Goal: Task Accomplishment & Management: Manage account settings

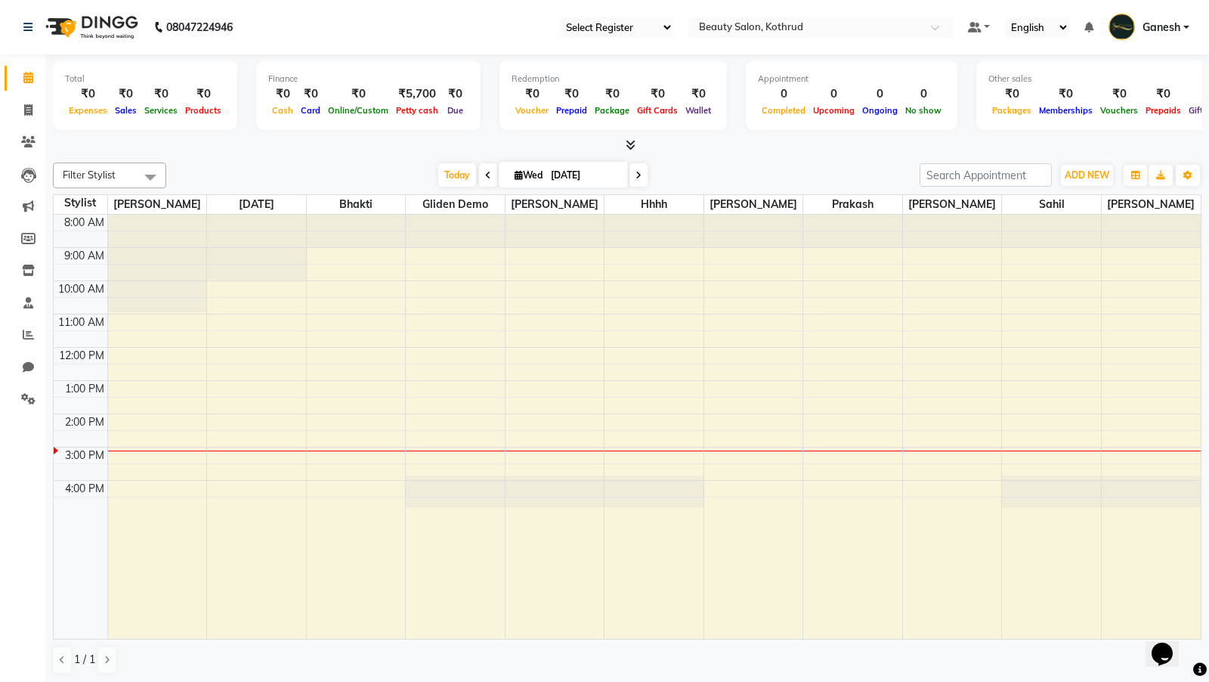
click at [620, 23] on select "Select Register" at bounding box center [616, 27] width 113 height 20
click at [25, 401] on icon at bounding box center [28, 398] width 14 height 11
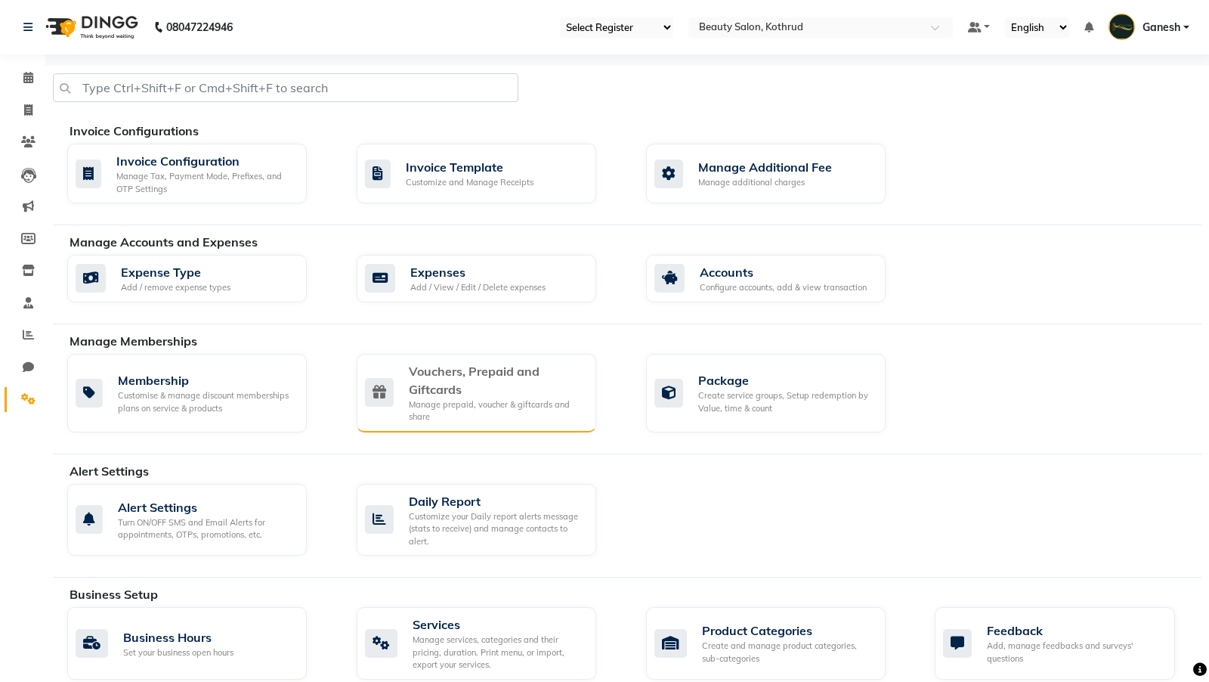
scroll to position [499, 0]
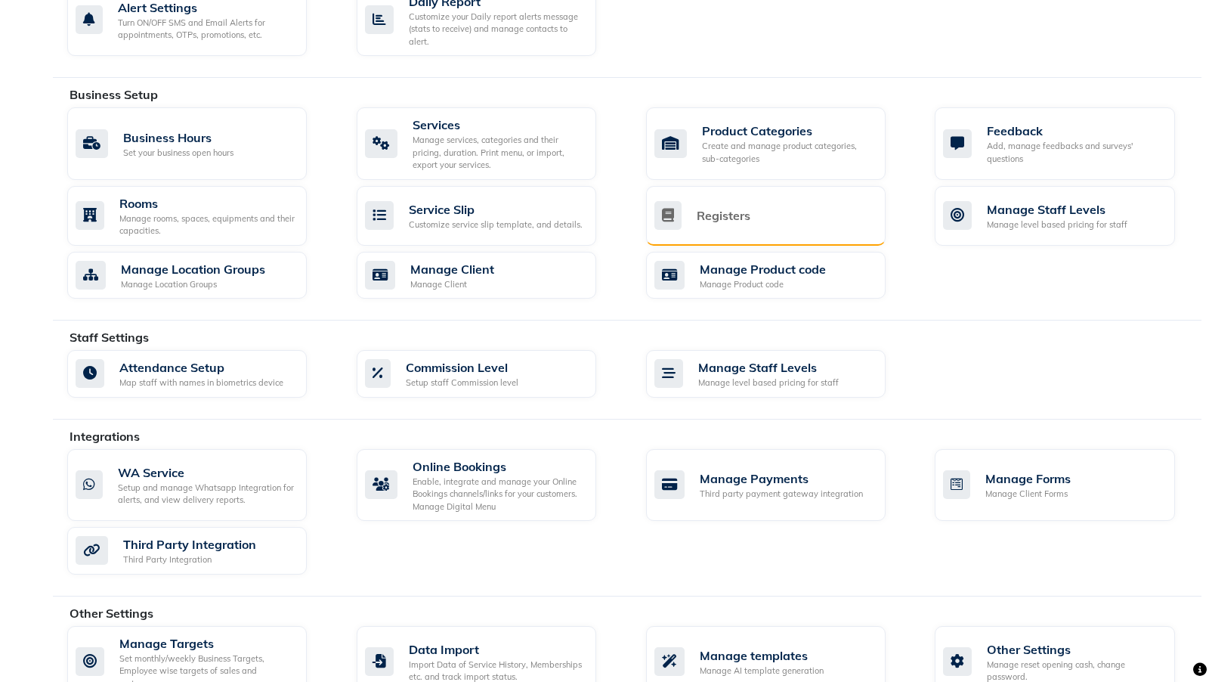
click at [752, 228] on div "Registers" at bounding box center [766, 216] width 240 height 60
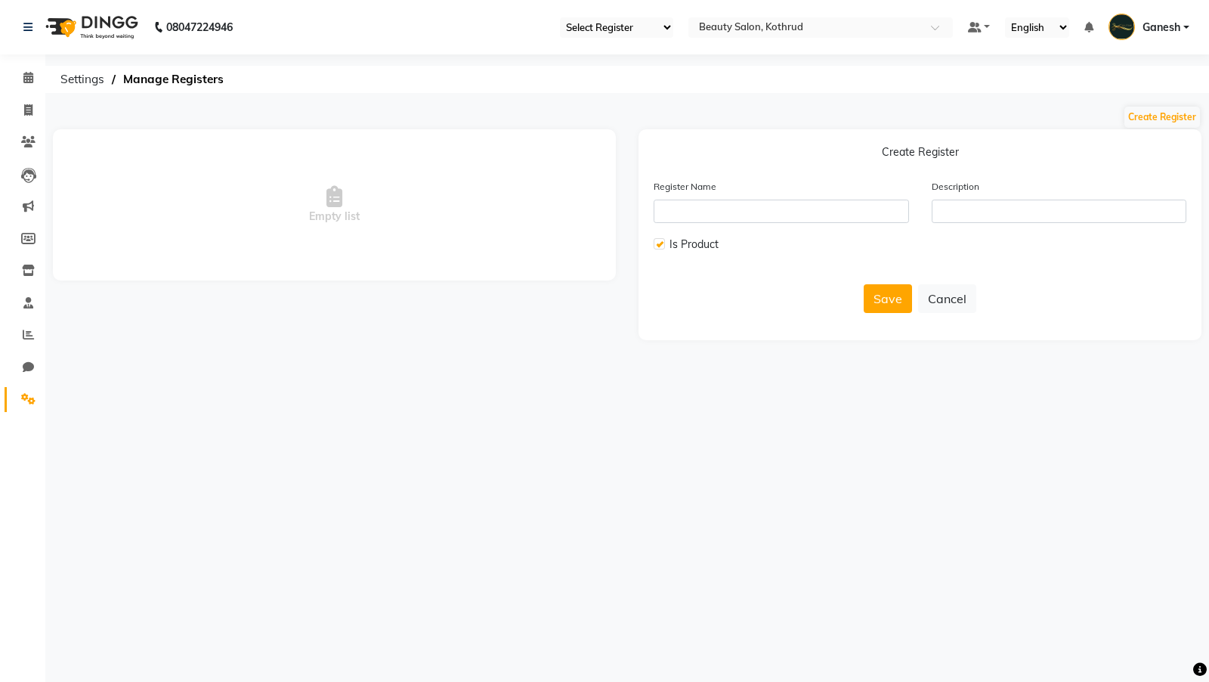
drag, startPoint x: 658, startPoint y: 244, endPoint x: 704, endPoint y: 230, distance: 48.3
click at [669, 241] on div "Is Product" at bounding box center [781, 244] width 255 height 19
click at [706, 225] on div "Register Name Description" at bounding box center [919, 206] width 555 height 57
click at [658, 246] on label at bounding box center [659, 243] width 11 height 11
click at [658, 246] on input "checkbox" at bounding box center [659, 245] width 10 height 10
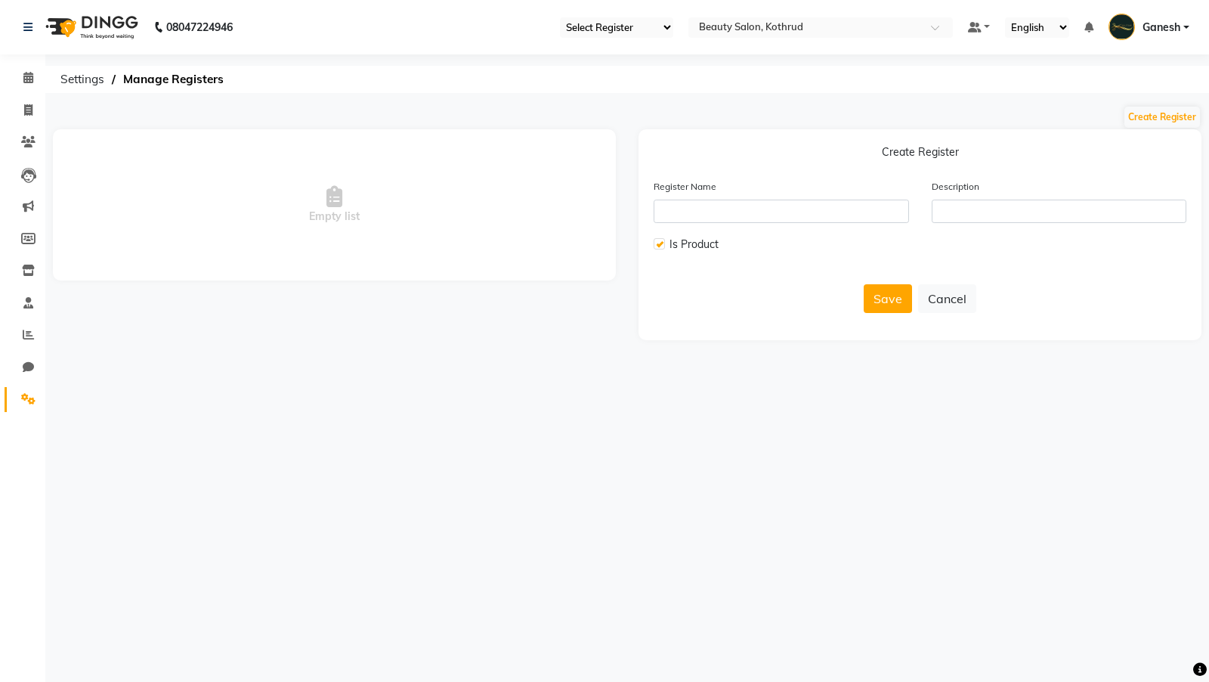
checkbox input "false"
click at [704, 206] on input "text" at bounding box center [781, 211] width 255 height 23
type input "G"
type input "Serivce-All"
click at [989, 218] on input "text" at bounding box center [1059, 211] width 255 height 23
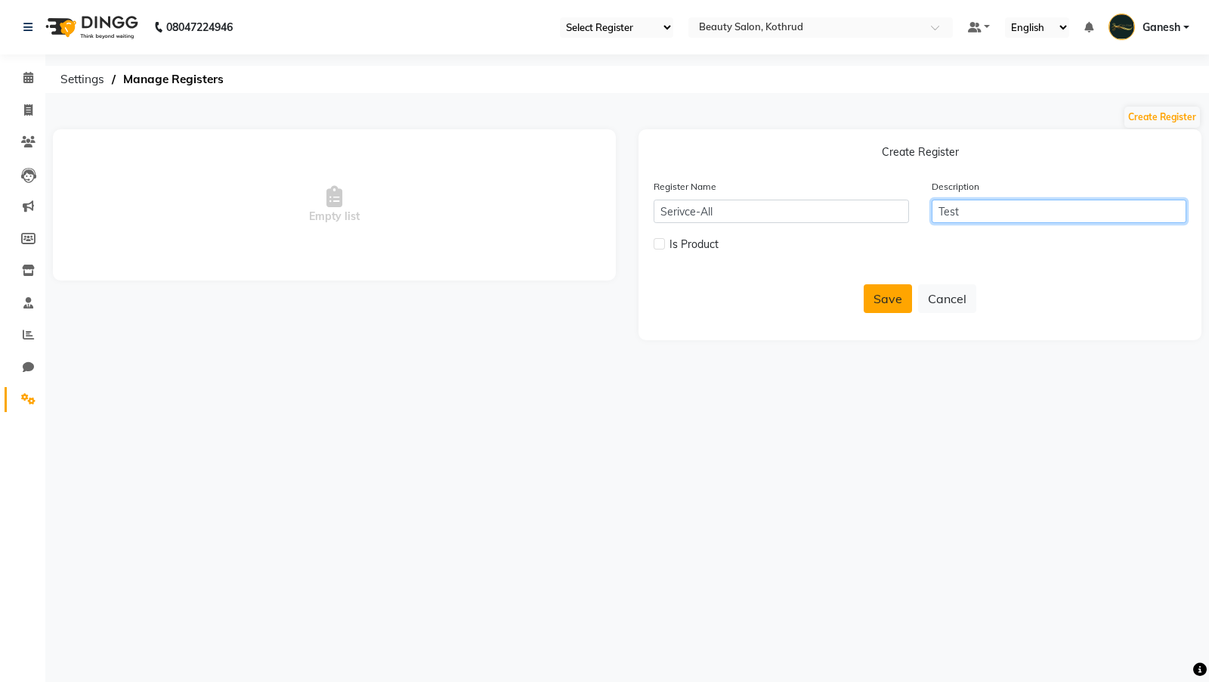
type input "Test"
click at [895, 295] on button "Save" at bounding box center [888, 298] width 48 height 29
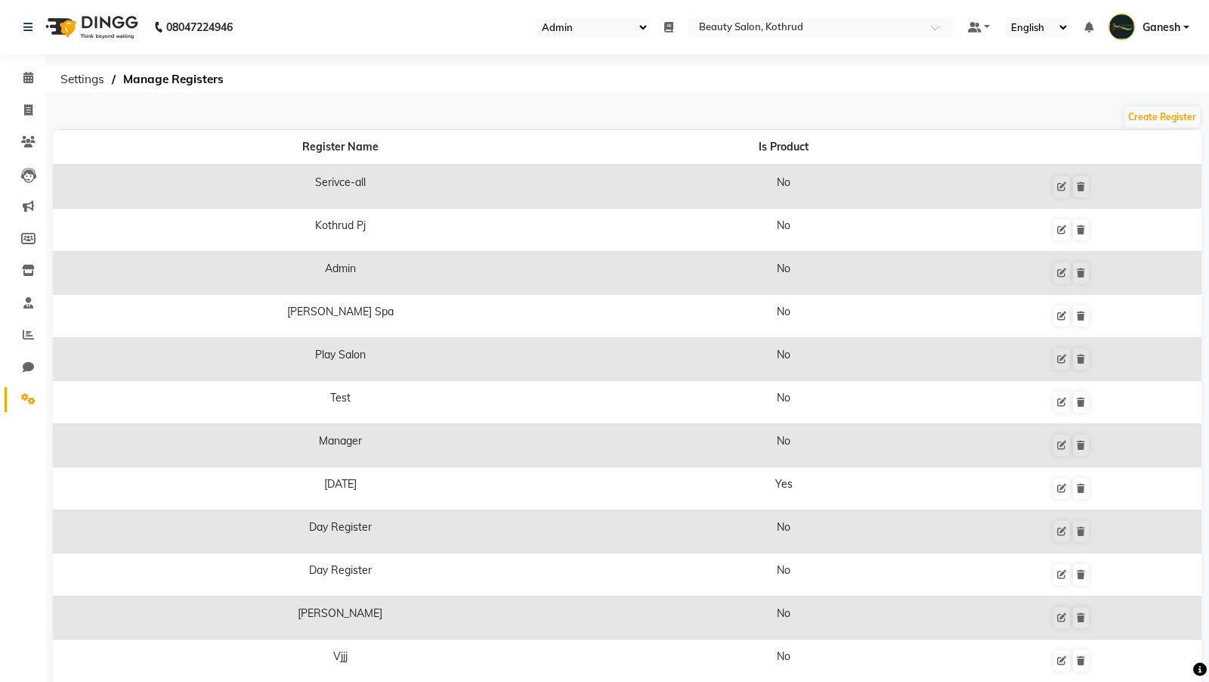
click at [587, 29] on select "Select Register Serivce-all Kothrud Pj Admin Shea Spa Play Salon Test Manager D…" at bounding box center [592, 27] width 113 height 20
select select "108"
click at [1057, 186] on icon at bounding box center [1061, 186] width 9 height 9
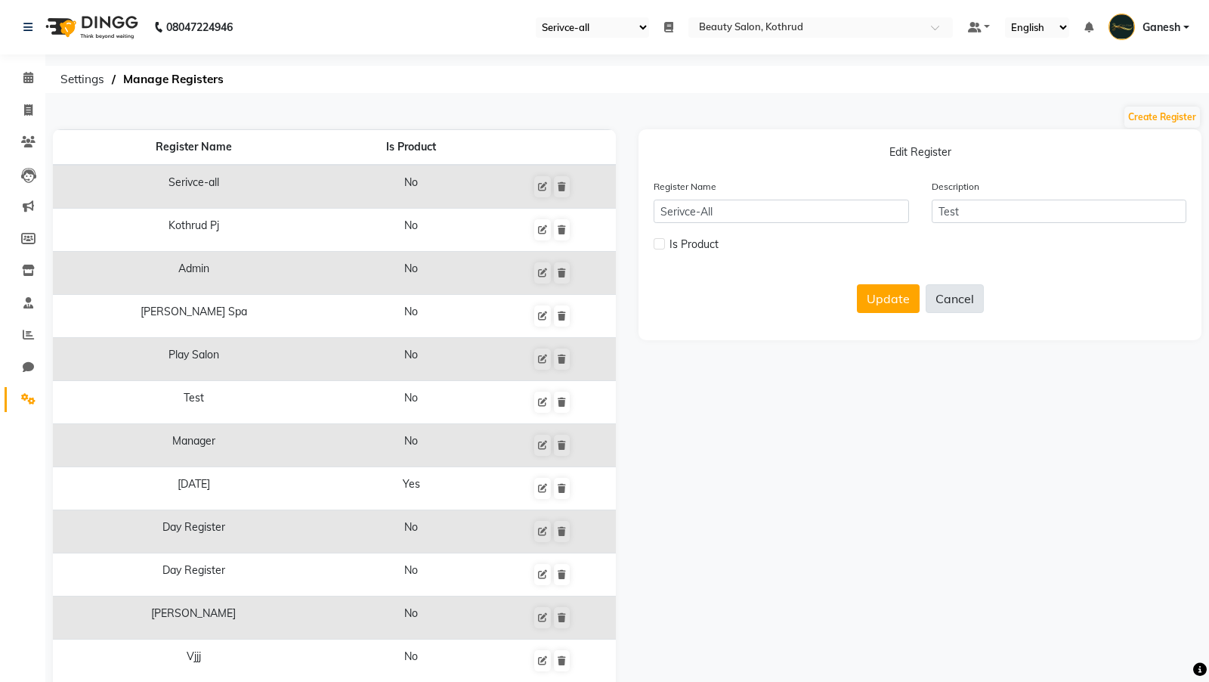
click at [952, 296] on button "Cancel" at bounding box center [955, 298] width 58 height 29
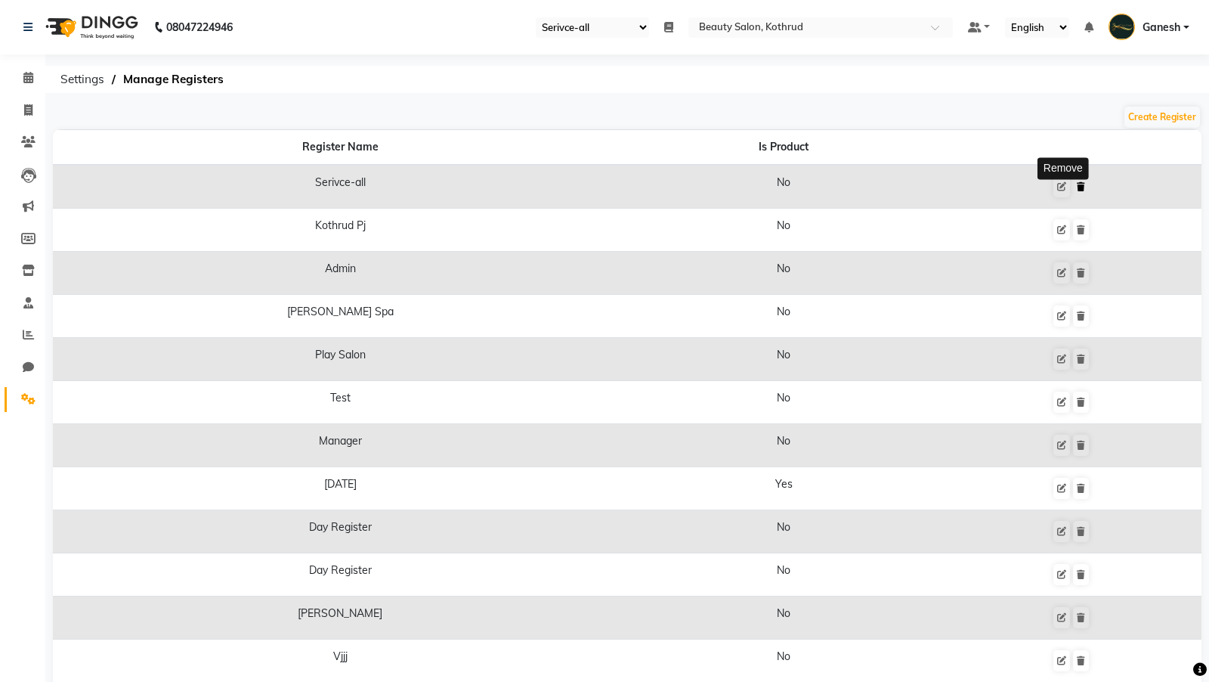
click at [1077, 187] on icon at bounding box center [1081, 186] width 8 height 9
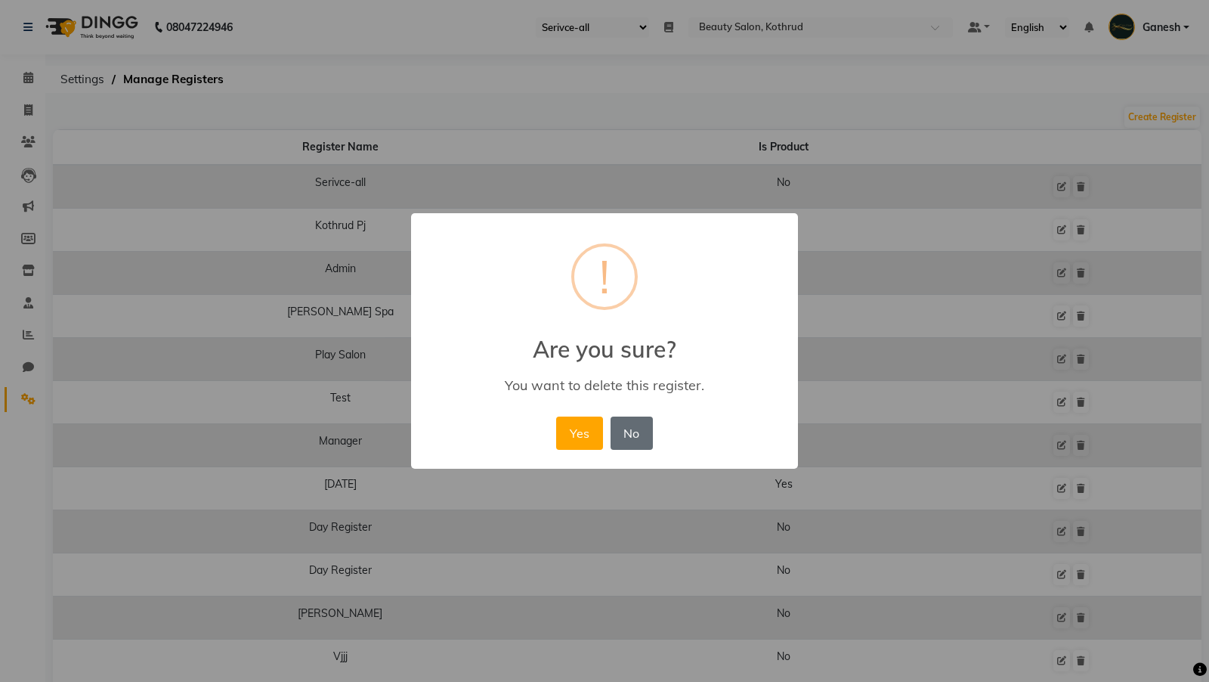
click at [628, 425] on button "No" at bounding box center [632, 432] width 42 height 33
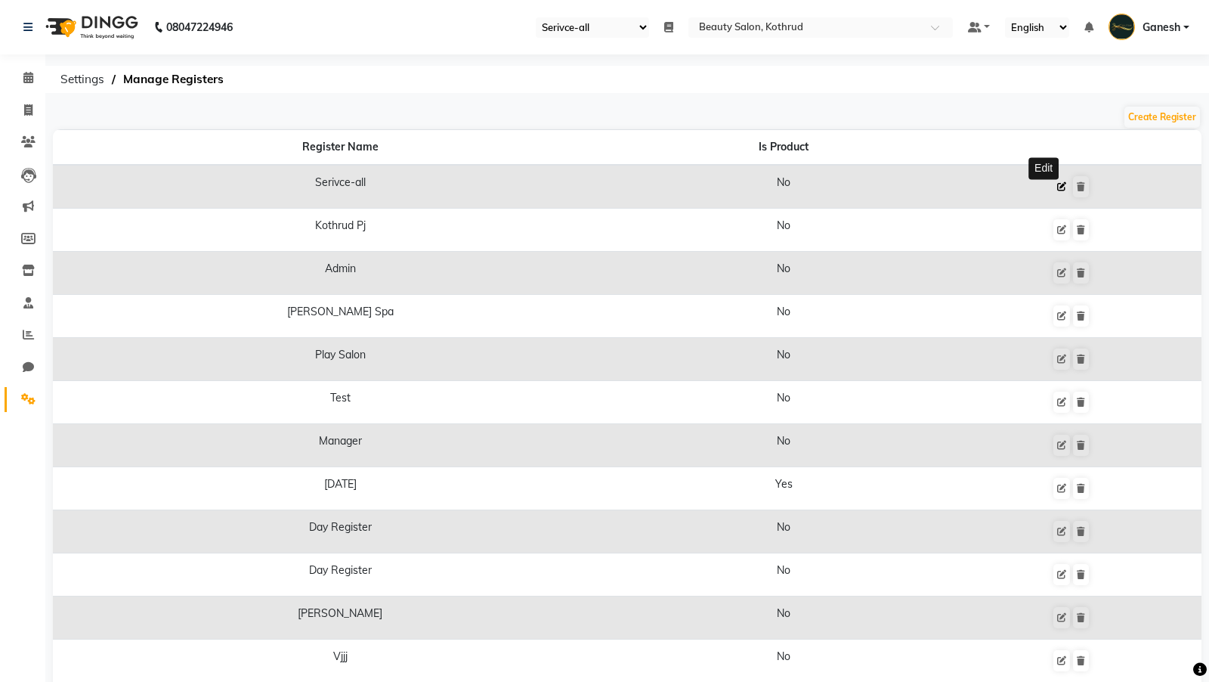
click at [1057, 190] on icon at bounding box center [1061, 186] width 9 height 9
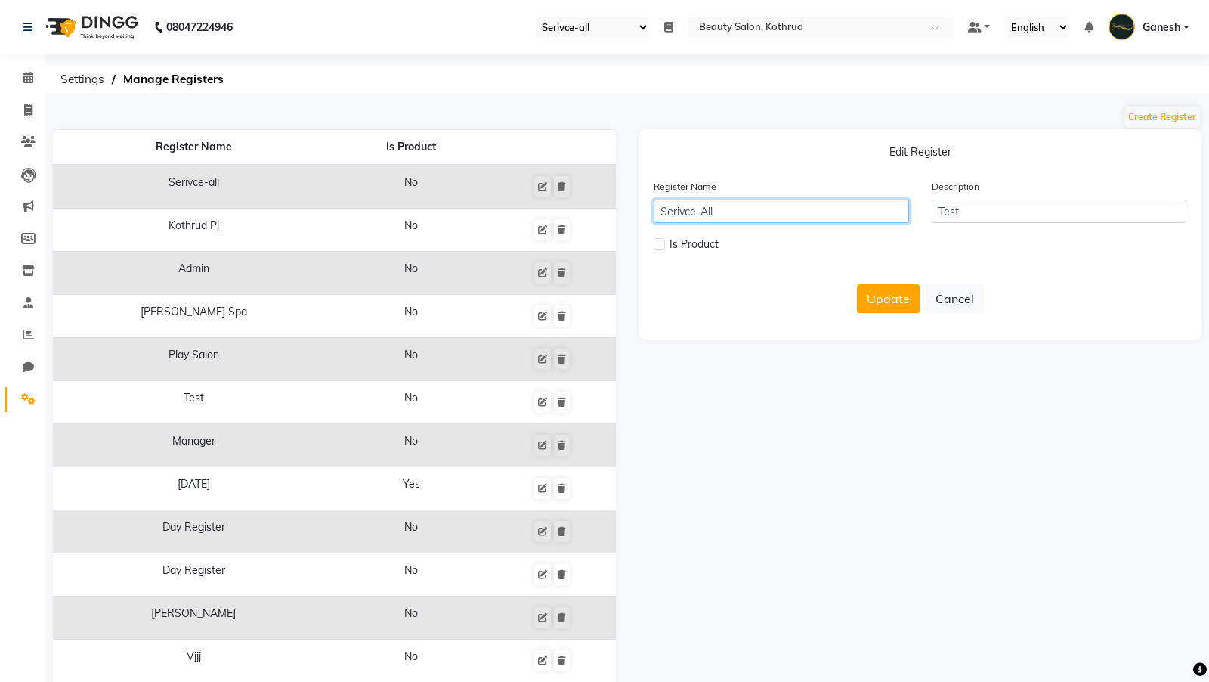
click at [773, 216] on input "Serivce-All" at bounding box center [781, 211] width 255 height 23
type input "Serivce-All-1"
click at [879, 307] on button "Update" at bounding box center [888, 298] width 63 height 29
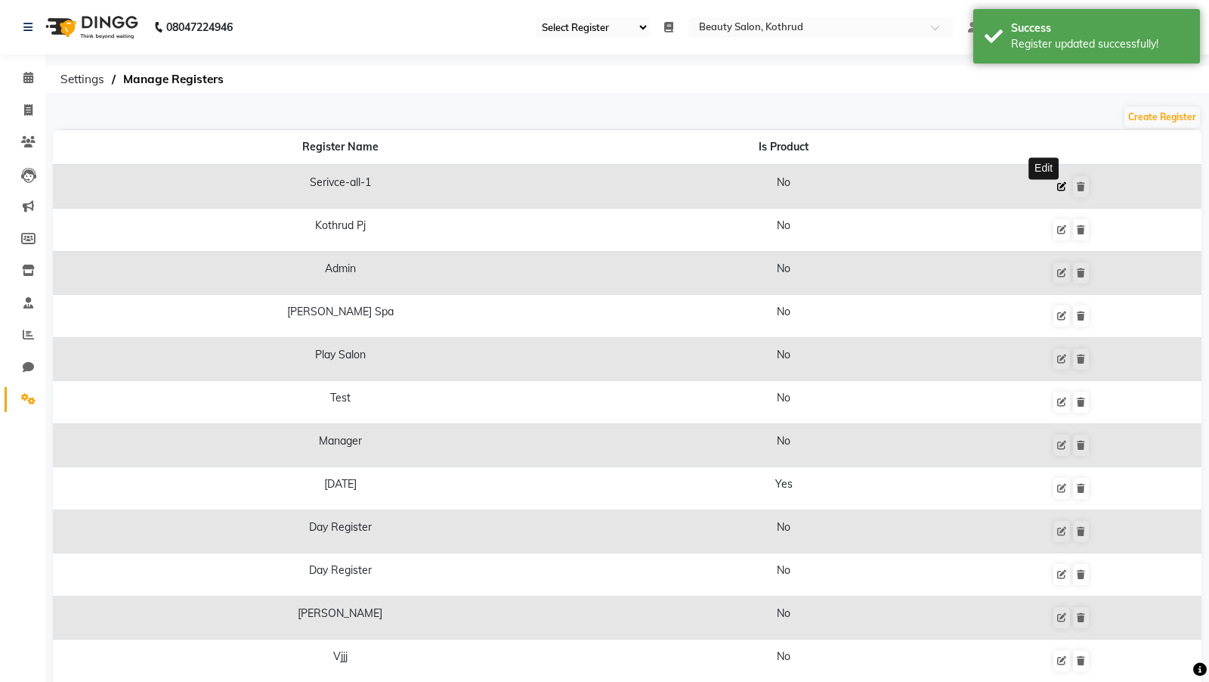
click at [1054, 192] on button at bounding box center [1062, 186] width 17 height 21
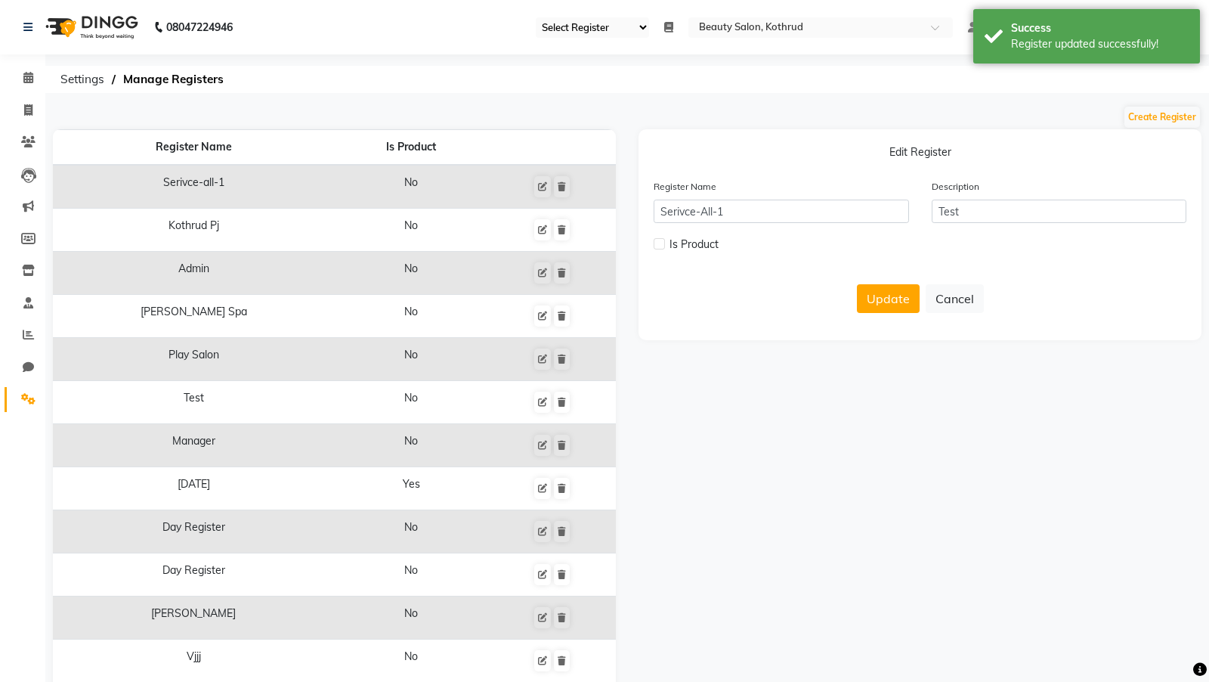
click at [957, 281] on form "Register Name Serivce-All-1 Description Test Is Product Update Cancel" at bounding box center [920, 251] width 533 height 147
click at [949, 291] on button "Cancel" at bounding box center [955, 298] width 58 height 29
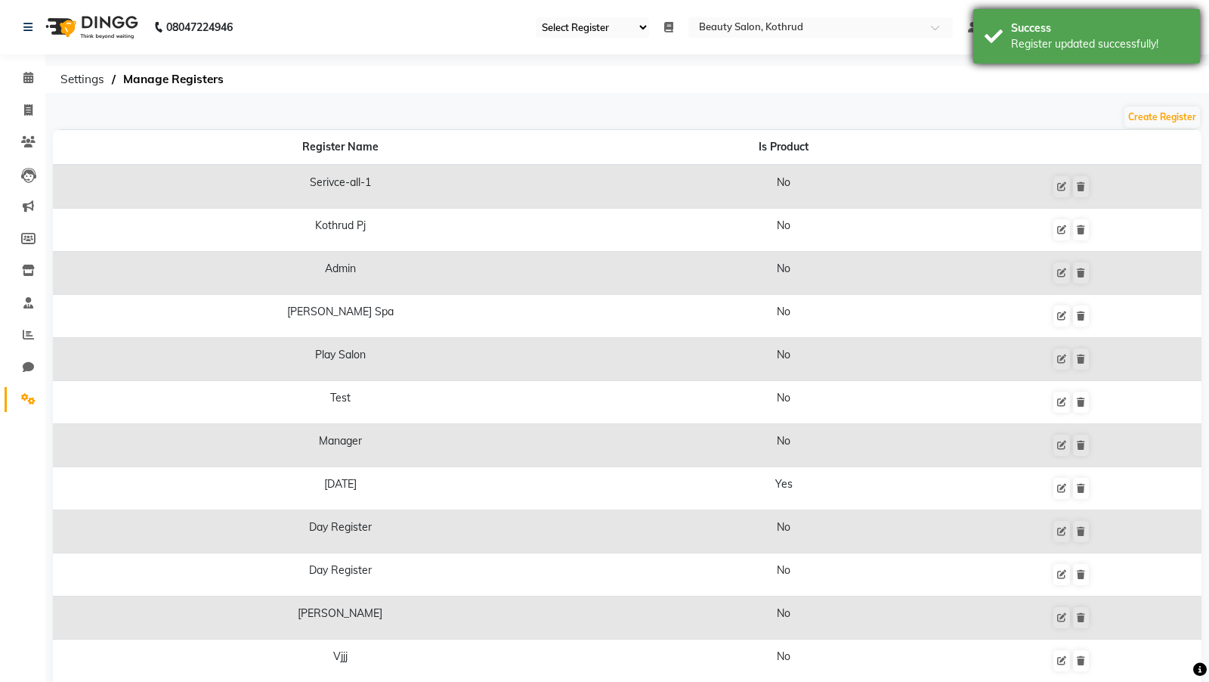
click at [1088, 36] on div "Register updated successfully!" at bounding box center [1100, 44] width 178 height 16
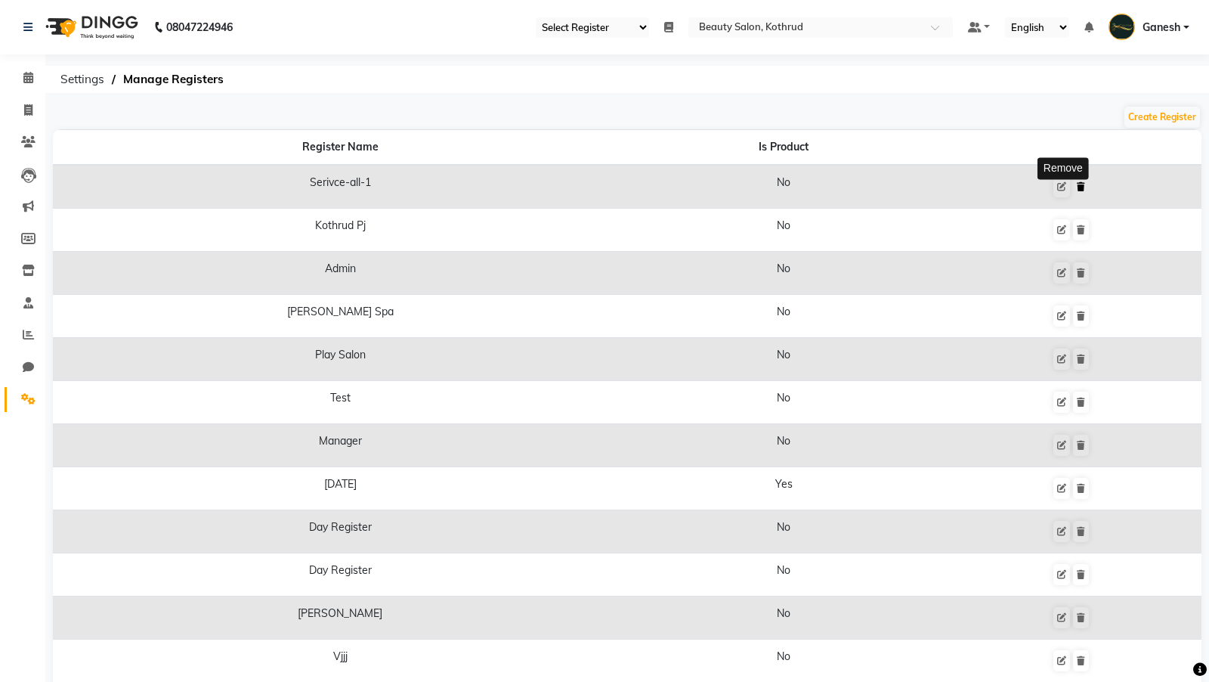
click at [1077, 188] on icon at bounding box center [1081, 186] width 8 height 9
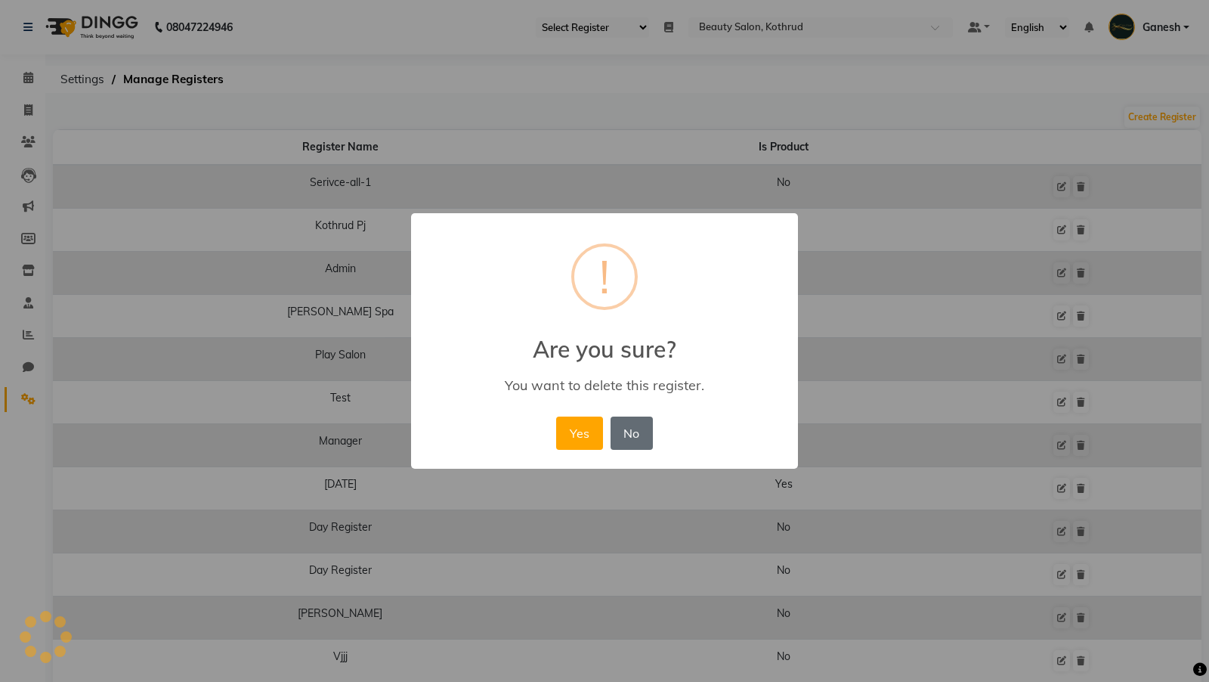
click at [639, 435] on button "No" at bounding box center [632, 432] width 42 height 33
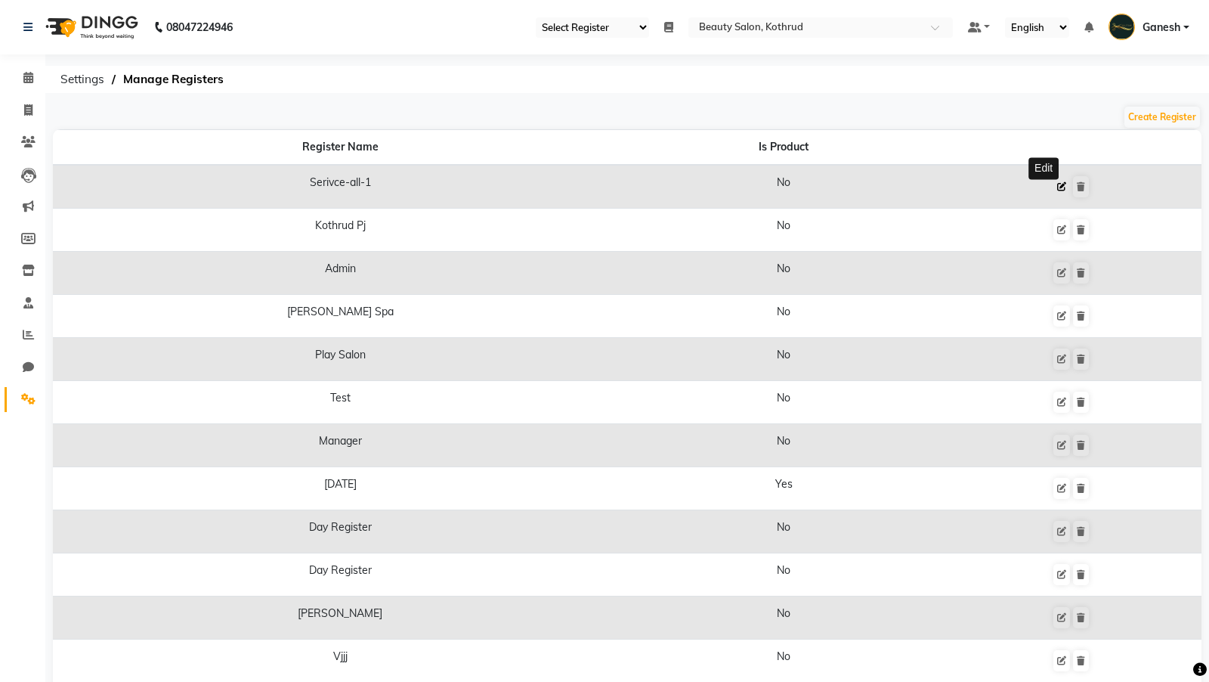
click at [1054, 186] on button at bounding box center [1062, 186] width 17 height 21
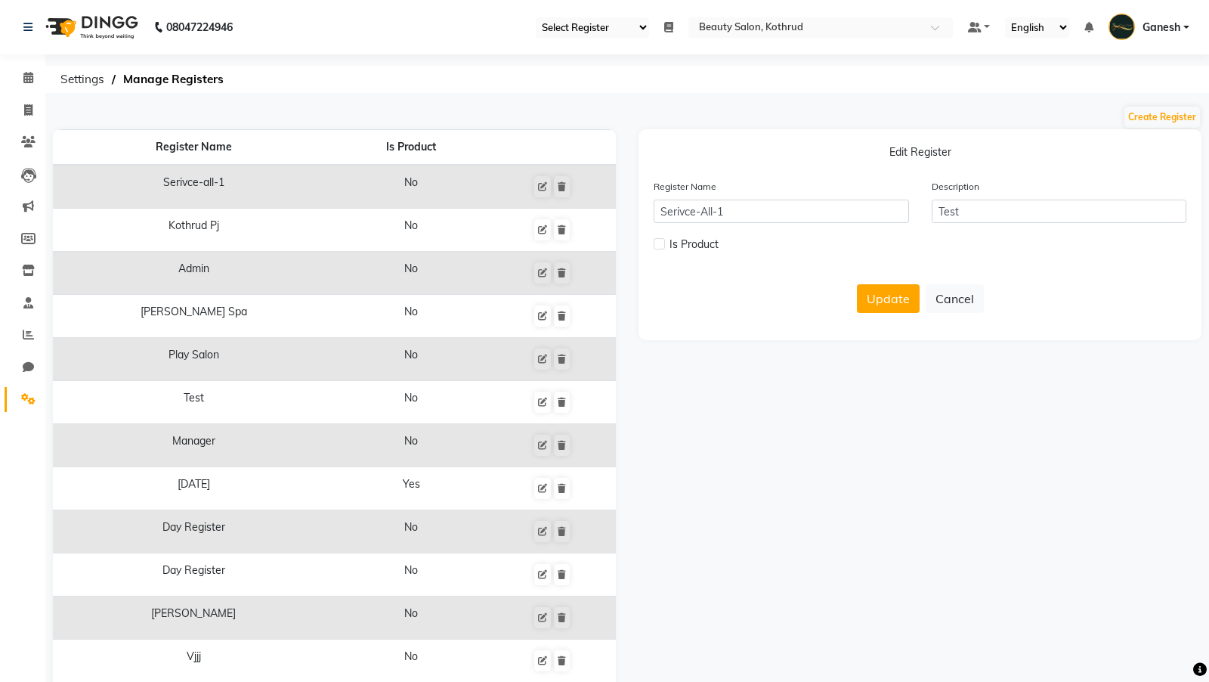
click at [662, 241] on label at bounding box center [659, 243] width 11 height 11
click at [662, 241] on input "checkbox" at bounding box center [659, 245] width 10 height 10
checkbox input "true"
click at [681, 217] on input "Serivce-All-1" at bounding box center [781, 211] width 255 height 23
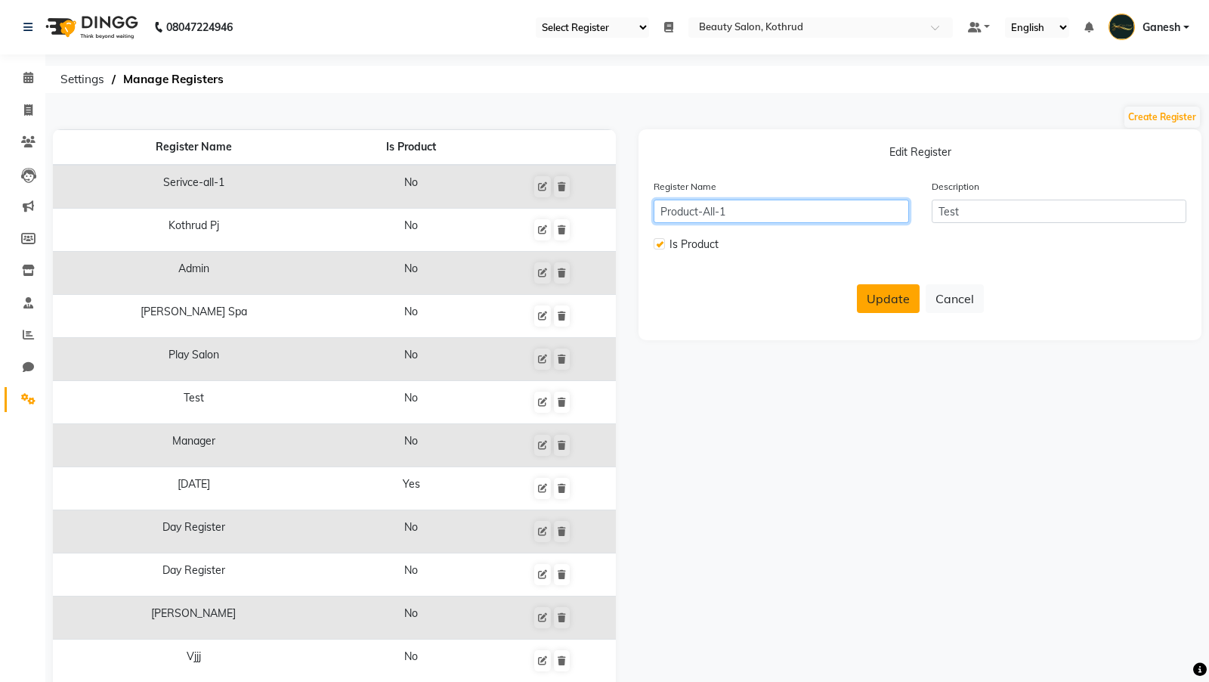
type input "Product-All-1"
click at [872, 296] on button "Update" at bounding box center [888, 298] width 63 height 29
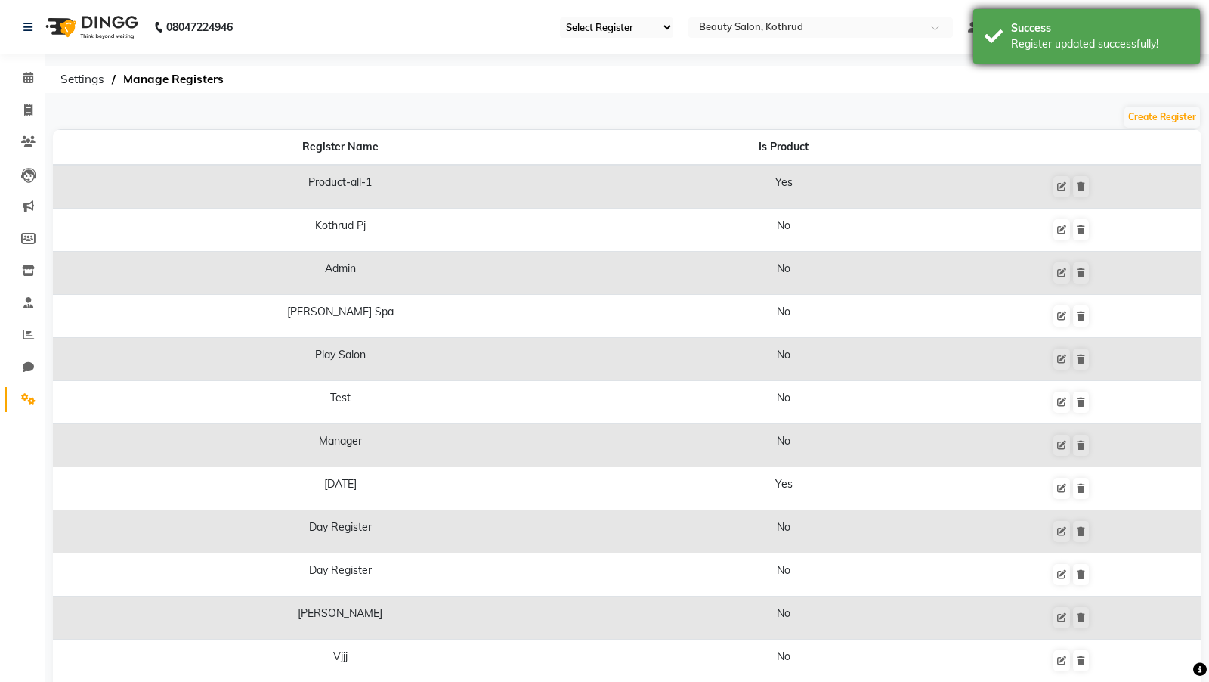
click at [1047, 45] on div "Register updated successfully!" at bounding box center [1100, 44] width 178 height 16
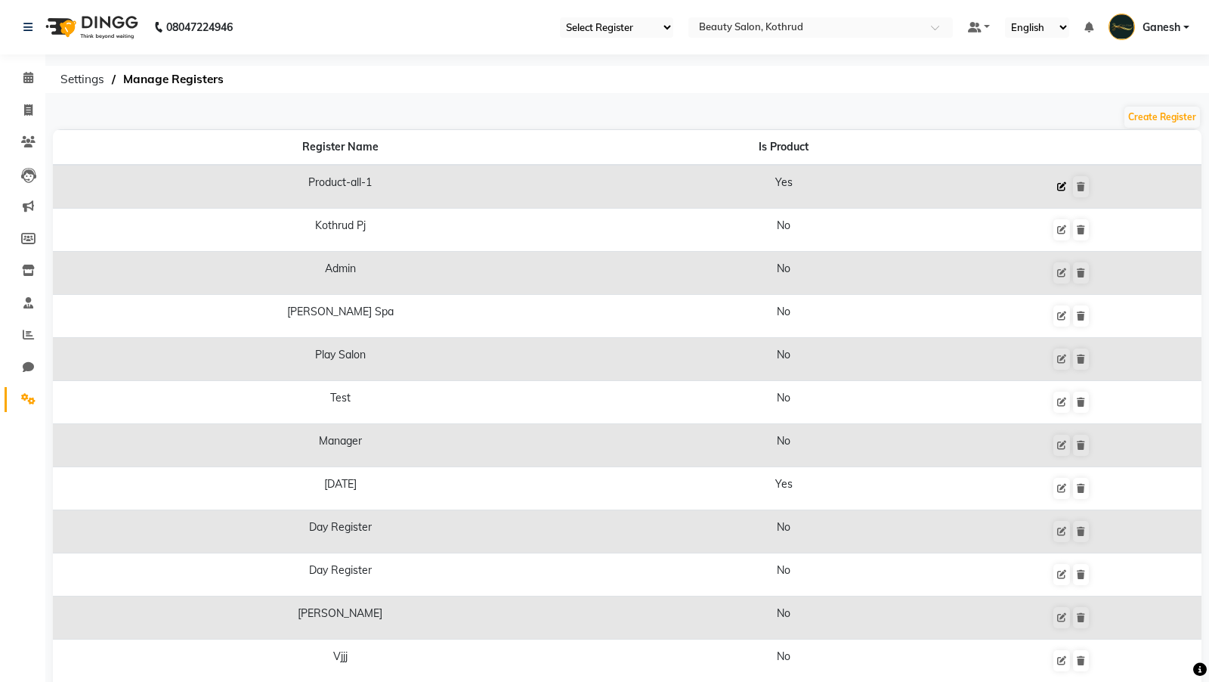
click at [1054, 178] on button at bounding box center [1062, 186] width 17 height 21
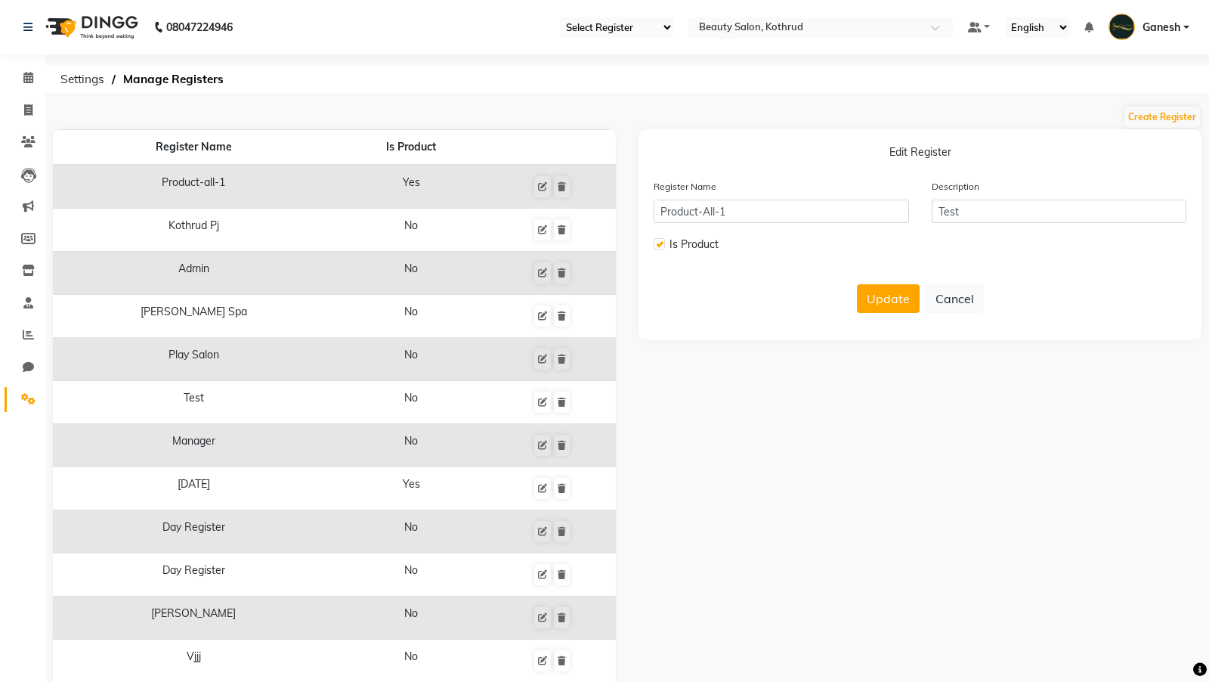
click at [663, 246] on label at bounding box center [659, 243] width 11 height 11
click at [663, 246] on input "checkbox" at bounding box center [659, 245] width 10 height 10
checkbox input "false"
click at [870, 290] on button "Update" at bounding box center [888, 298] width 63 height 29
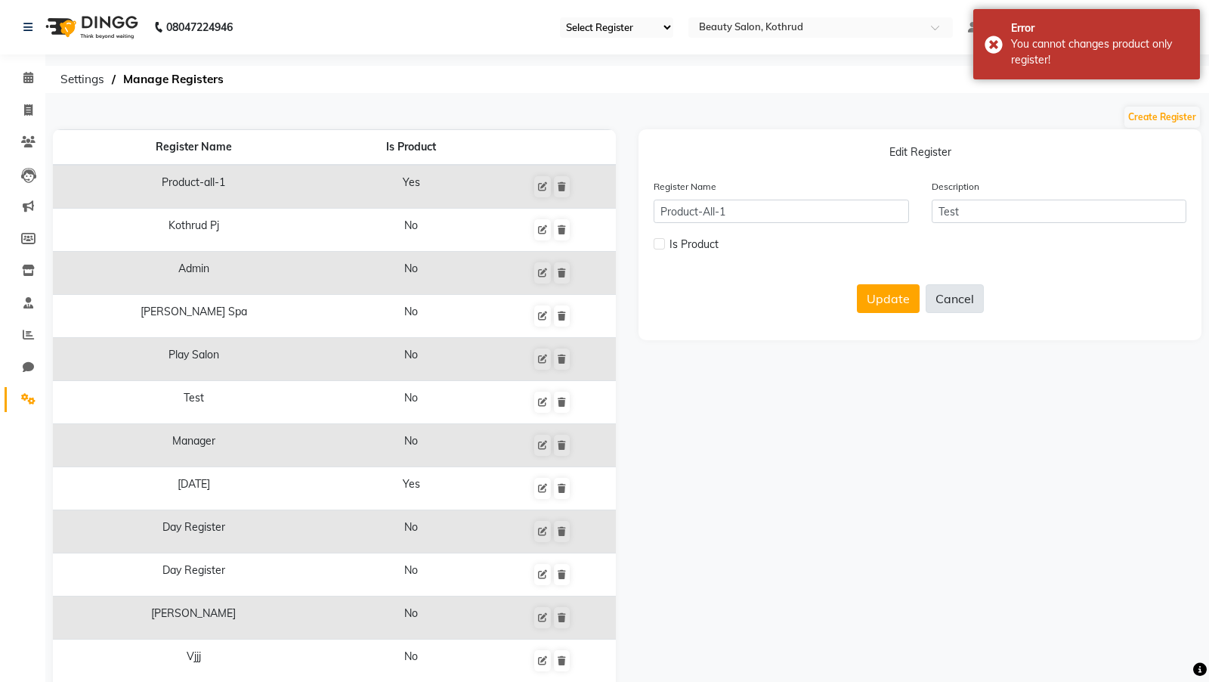
click at [951, 293] on button "Cancel" at bounding box center [955, 298] width 58 height 29
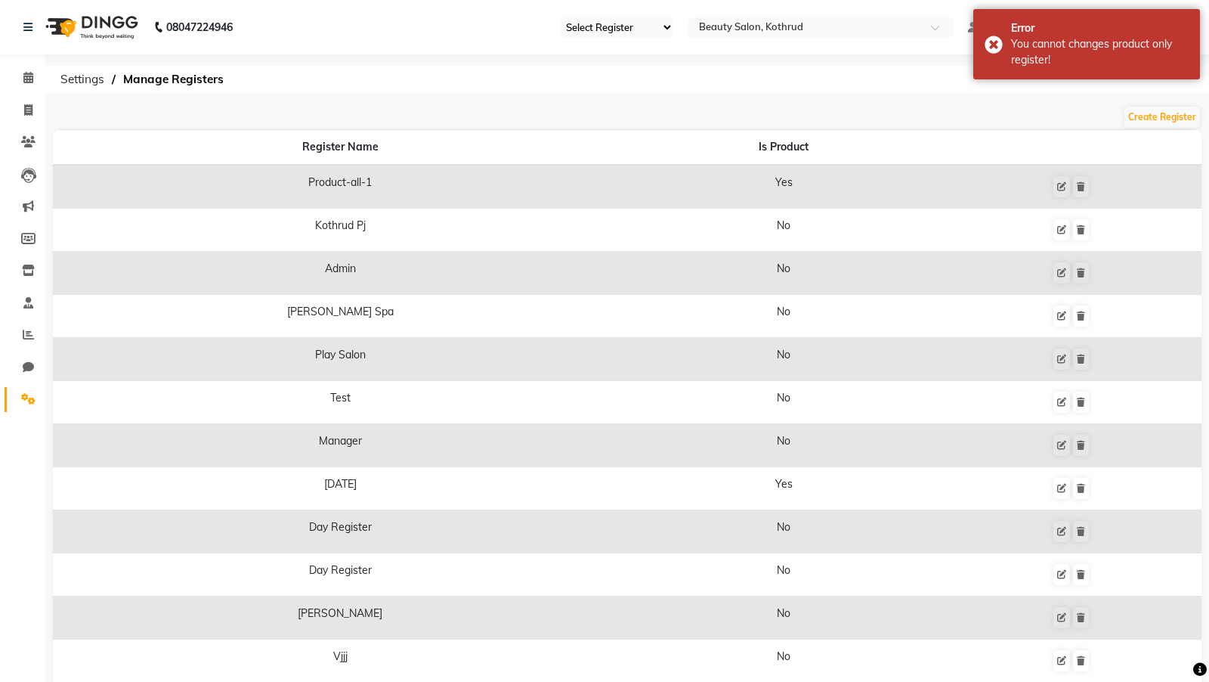
click at [1054, 187] on td "Remove" at bounding box center [1071, 187] width 261 height 44
click at [1073, 187] on button at bounding box center [1081, 186] width 16 height 21
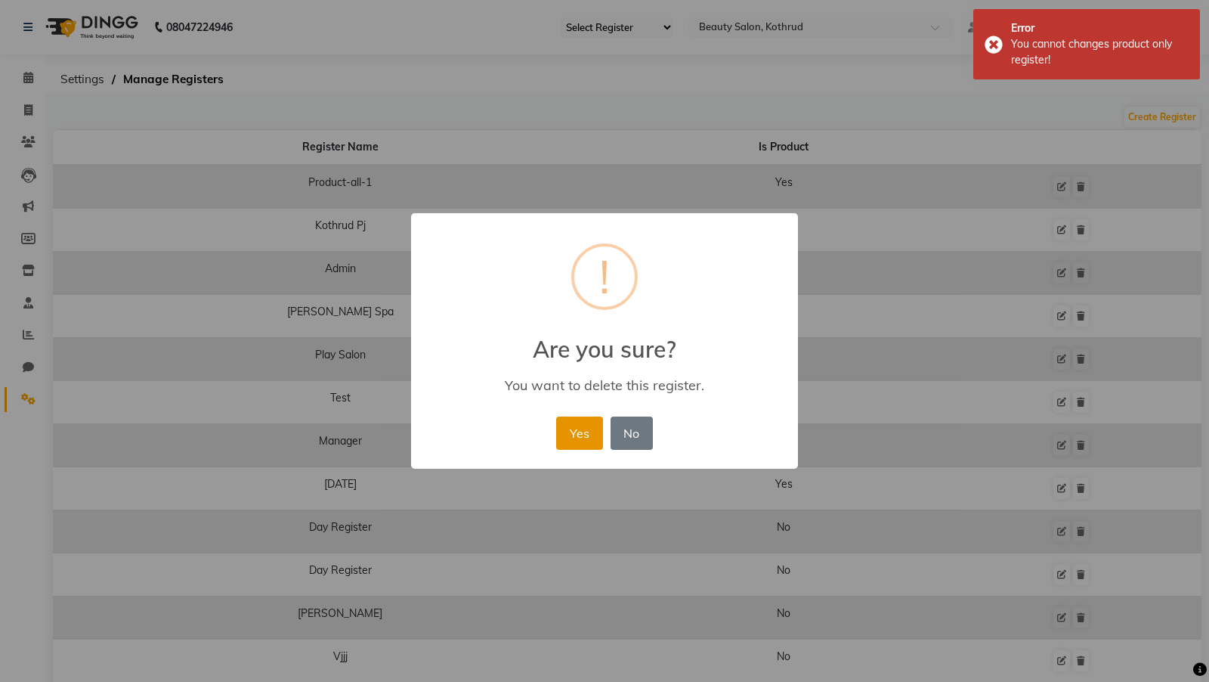
click at [574, 438] on button "Yes" at bounding box center [579, 432] width 46 height 33
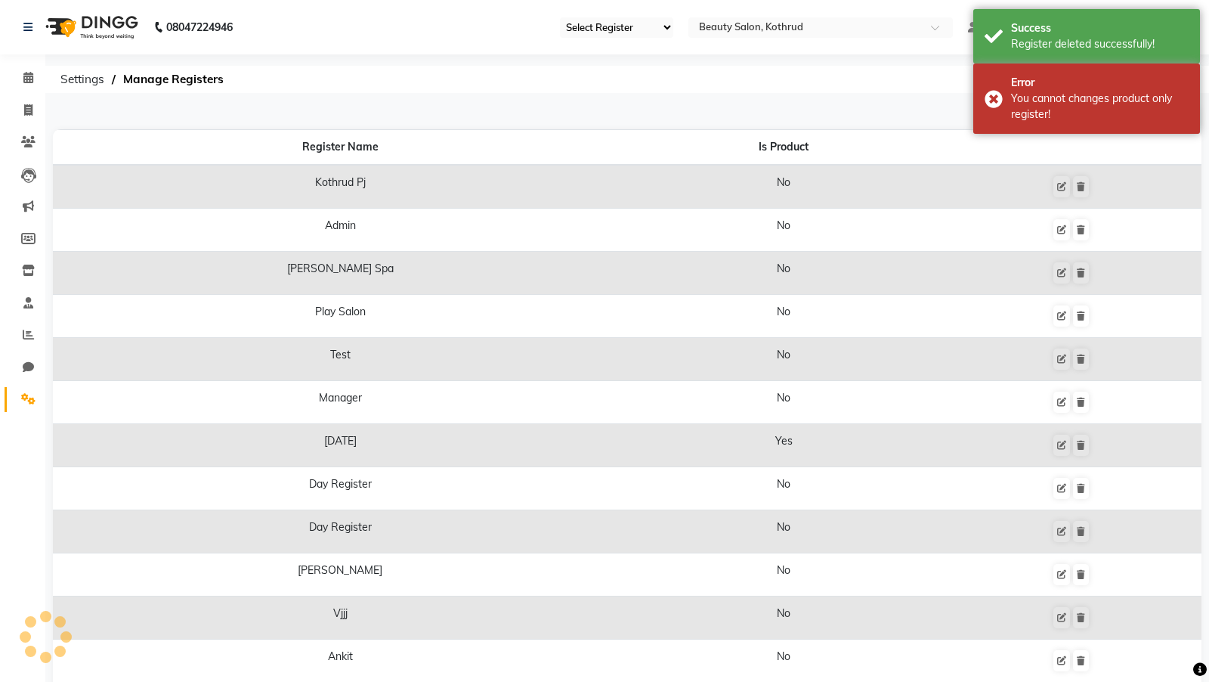
select select
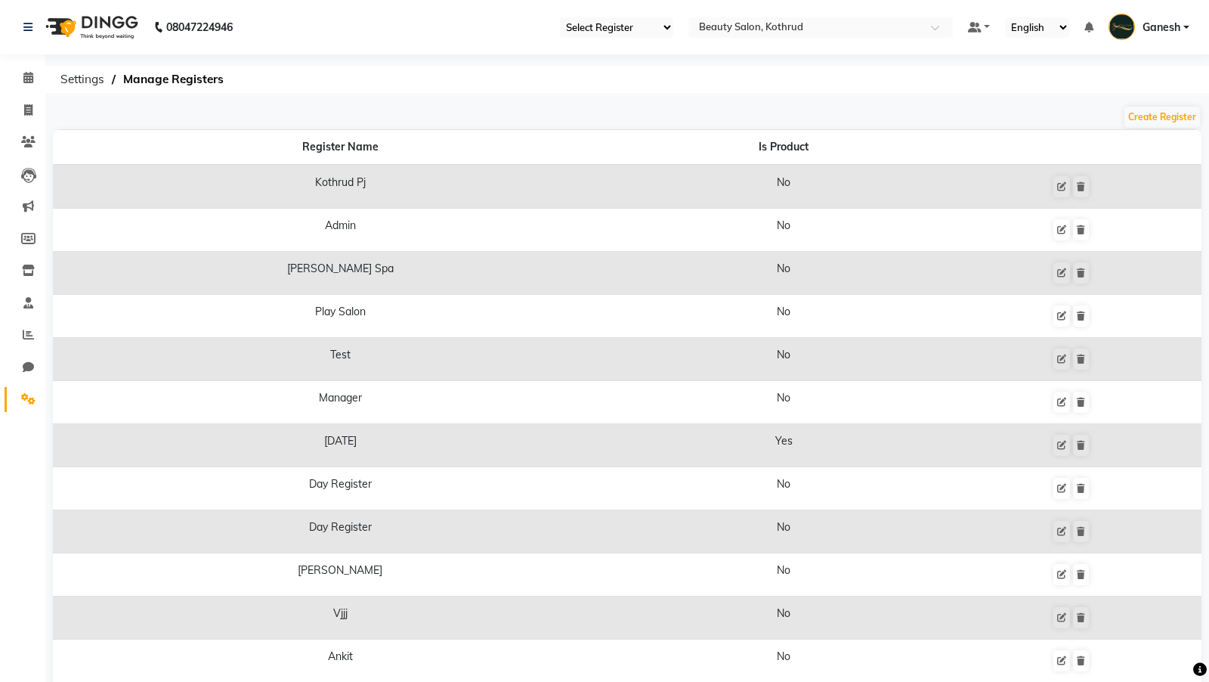
scroll to position [415, 0]
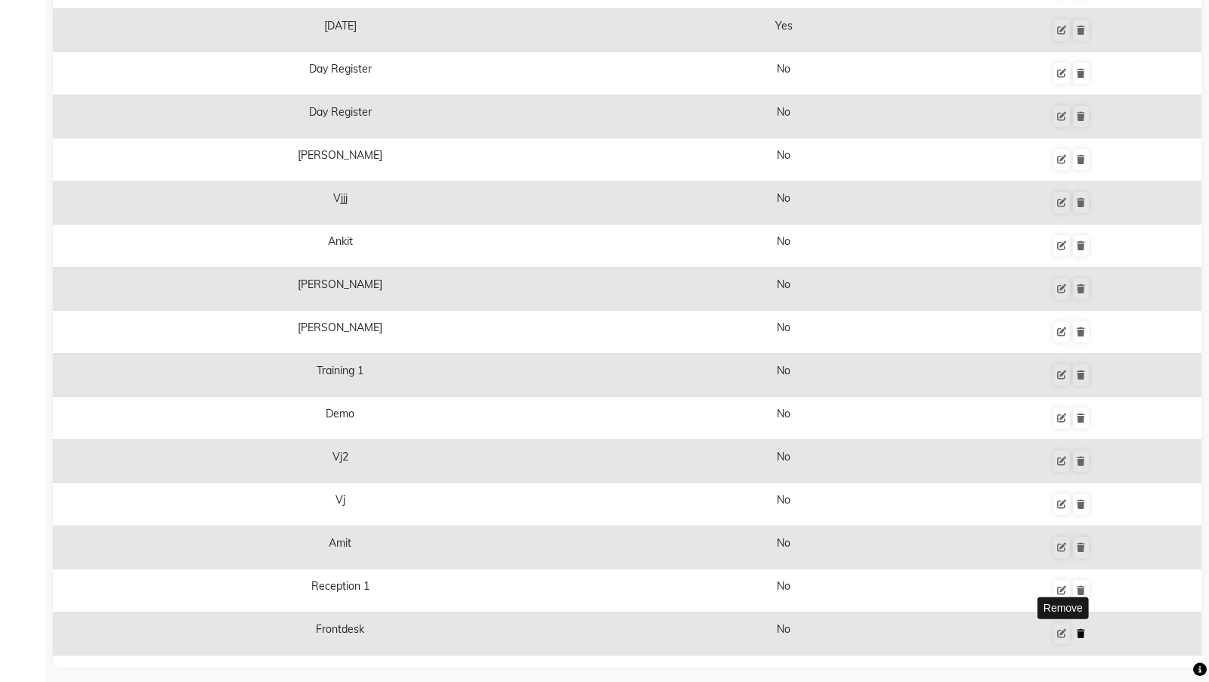
click at [1077, 629] on icon at bounding box center [1081, 633] width 8 height 9
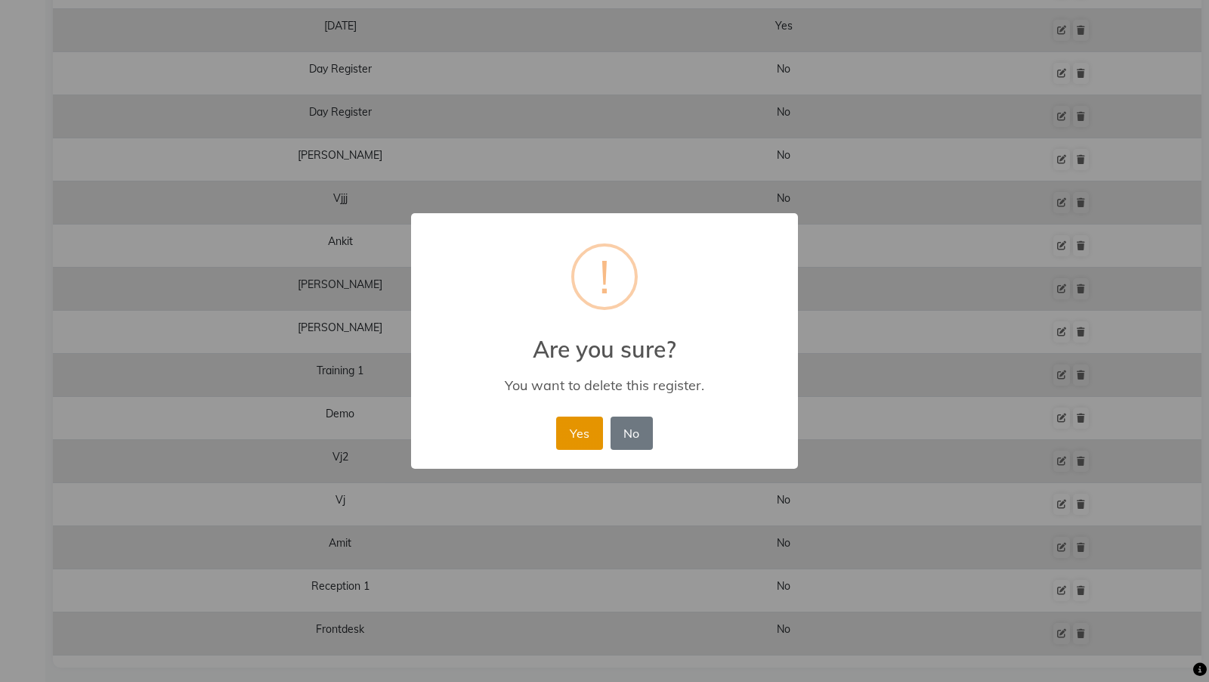
click at [582, 426] on button "Yes" at bounding box center [579, 432] width 46 height 33
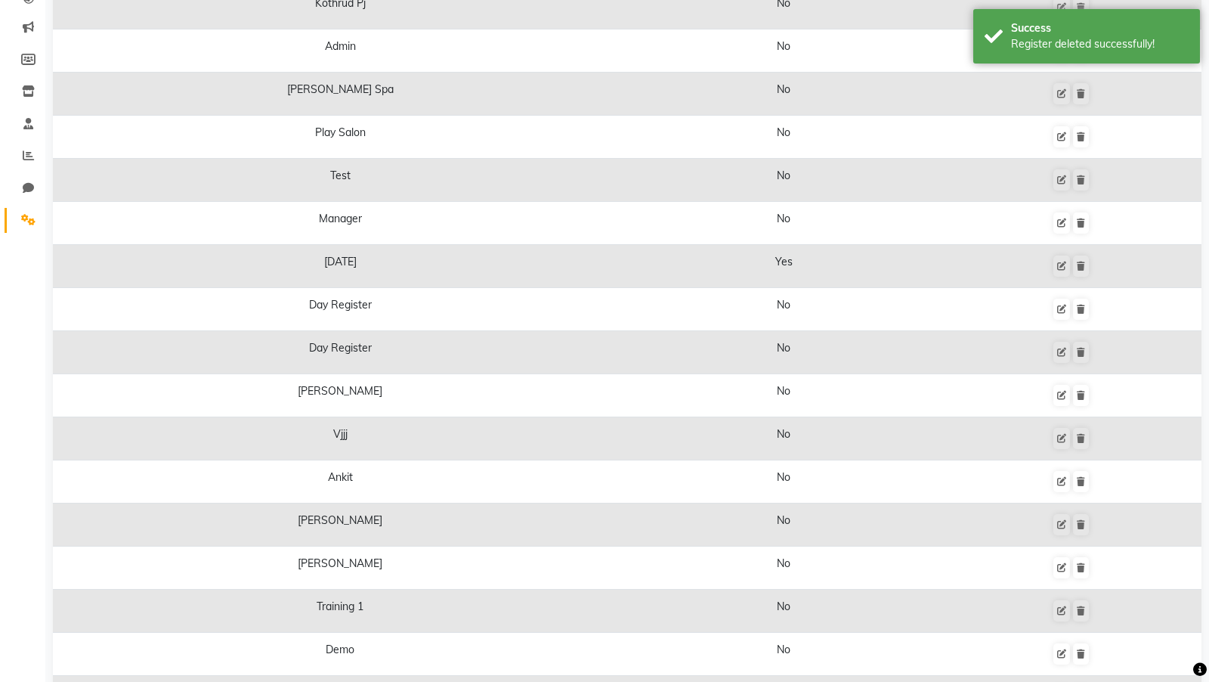
scroll to position [0, 0]
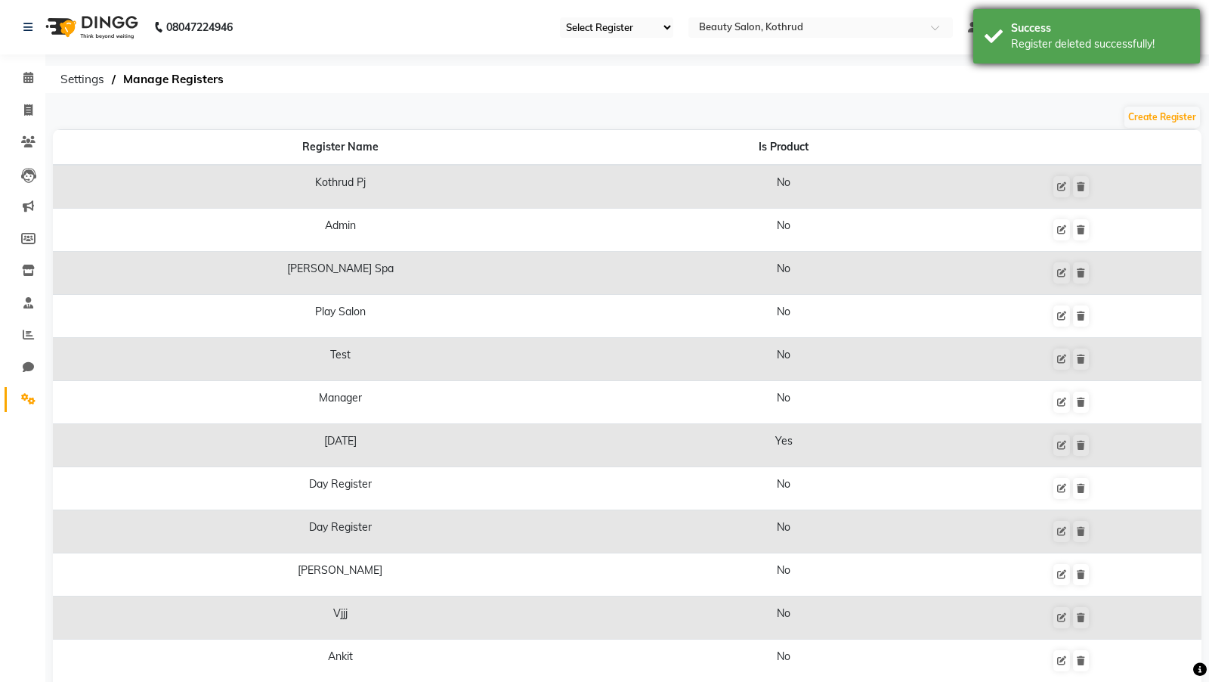
click at [1072, 42] on div "Register deleted successfully!" at bounding box center [1100, 44] width 178 height 16
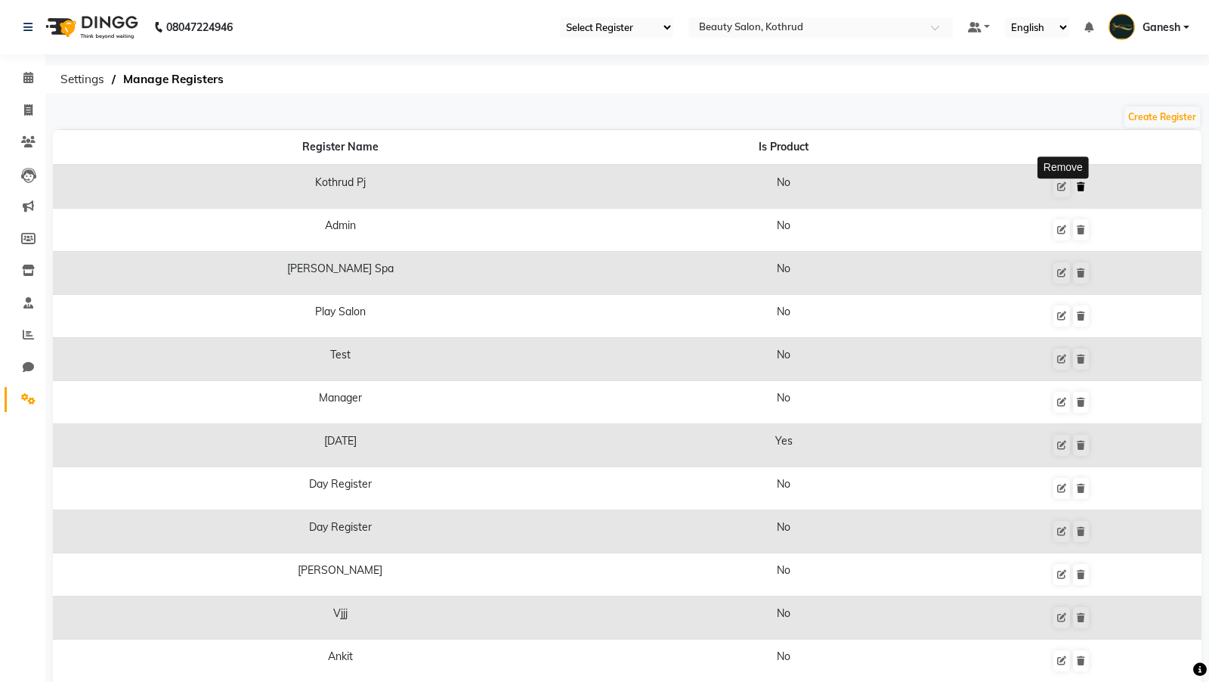
click at [1077, 183] on icon at bounding box center [1081, 186] width 8 height 9
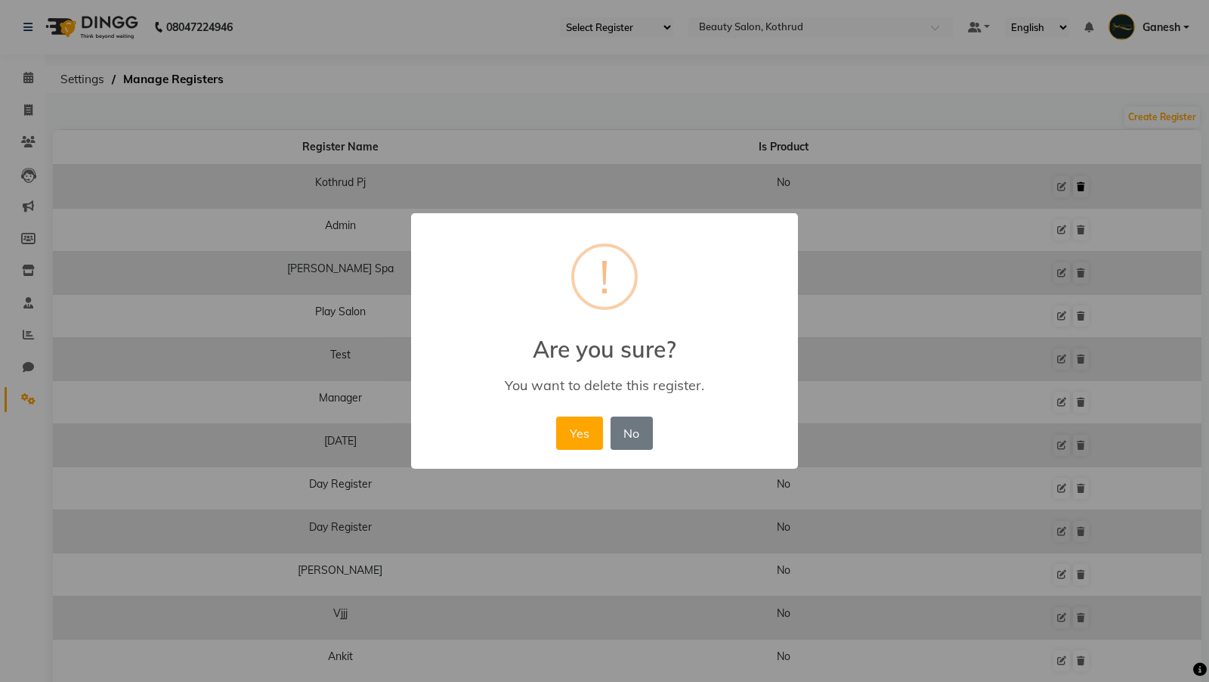
click at [556, 416] on button "Yes" at bounding box center [579, 432] width 46 height 33
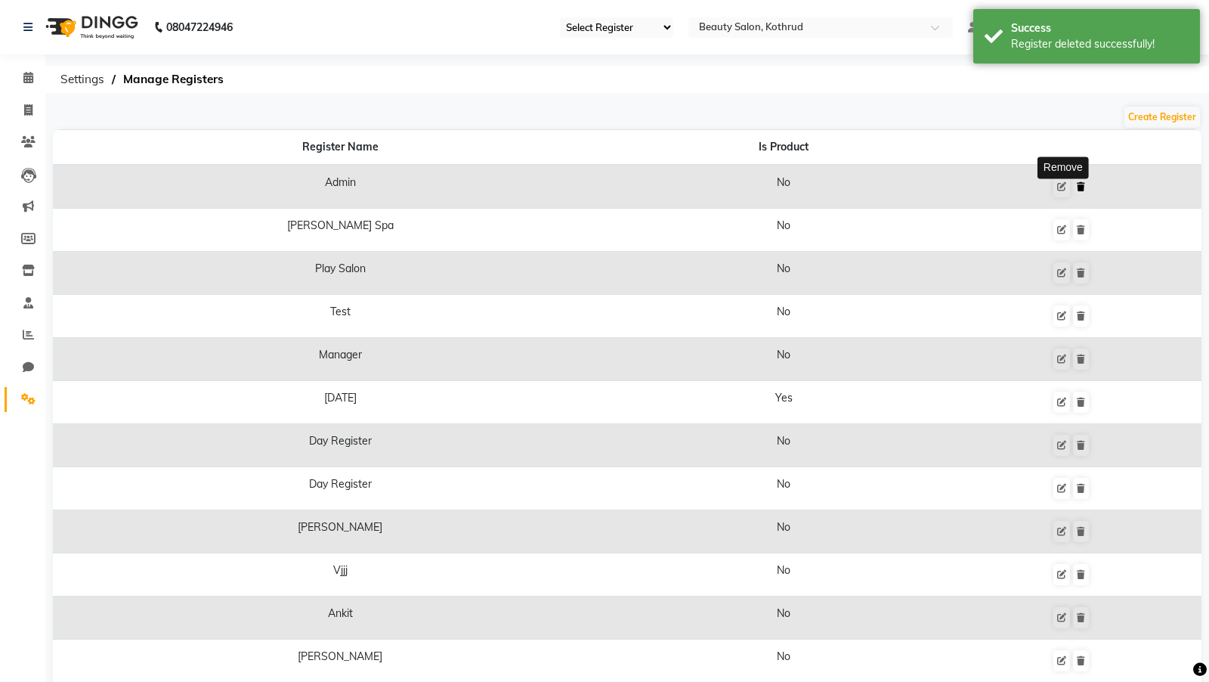
click at [1077, 184] on icon at bounding box center [1081, 186] width 8 height 9
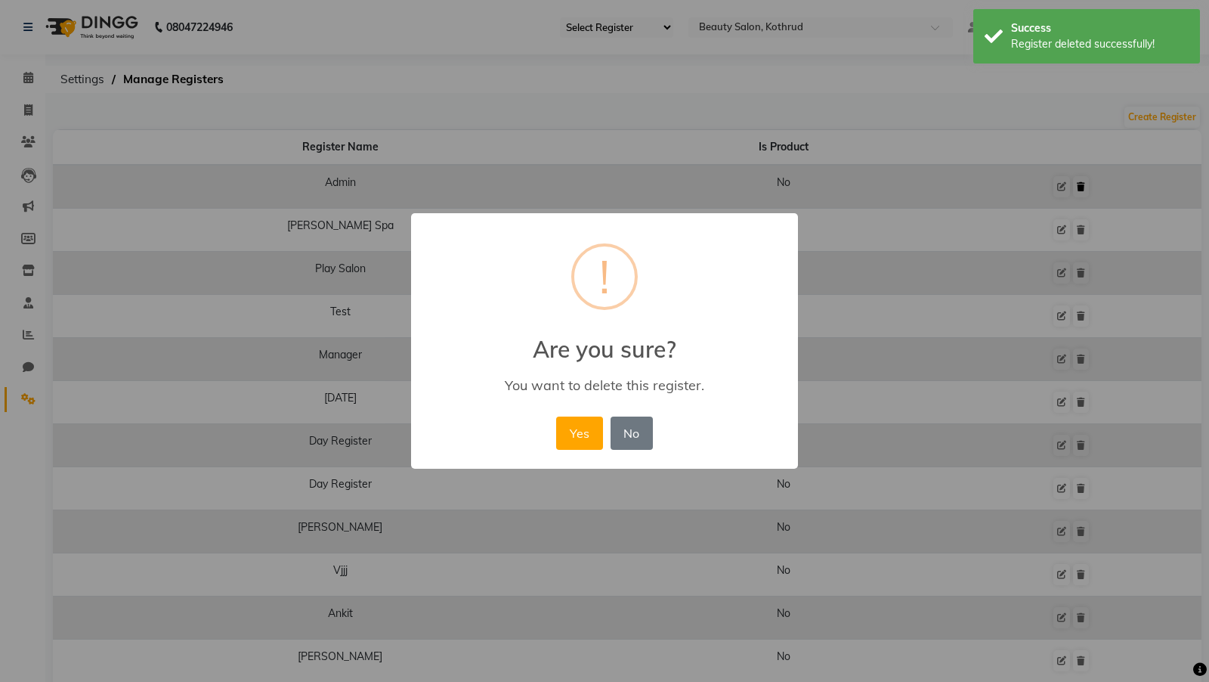
click at [556, 416] on button "Yes" at bounding box center [579, 432] width 46 height 33
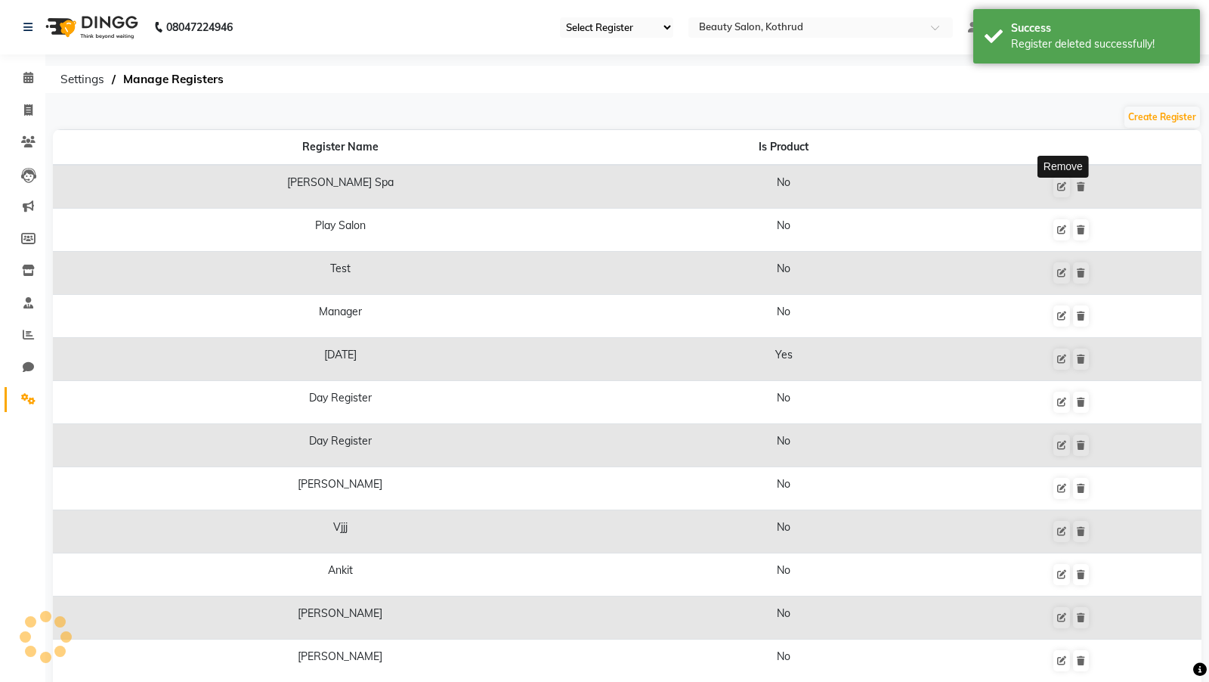
click at [1077, 184] on icon at bounding box center [1081, 186] width 8 height 9
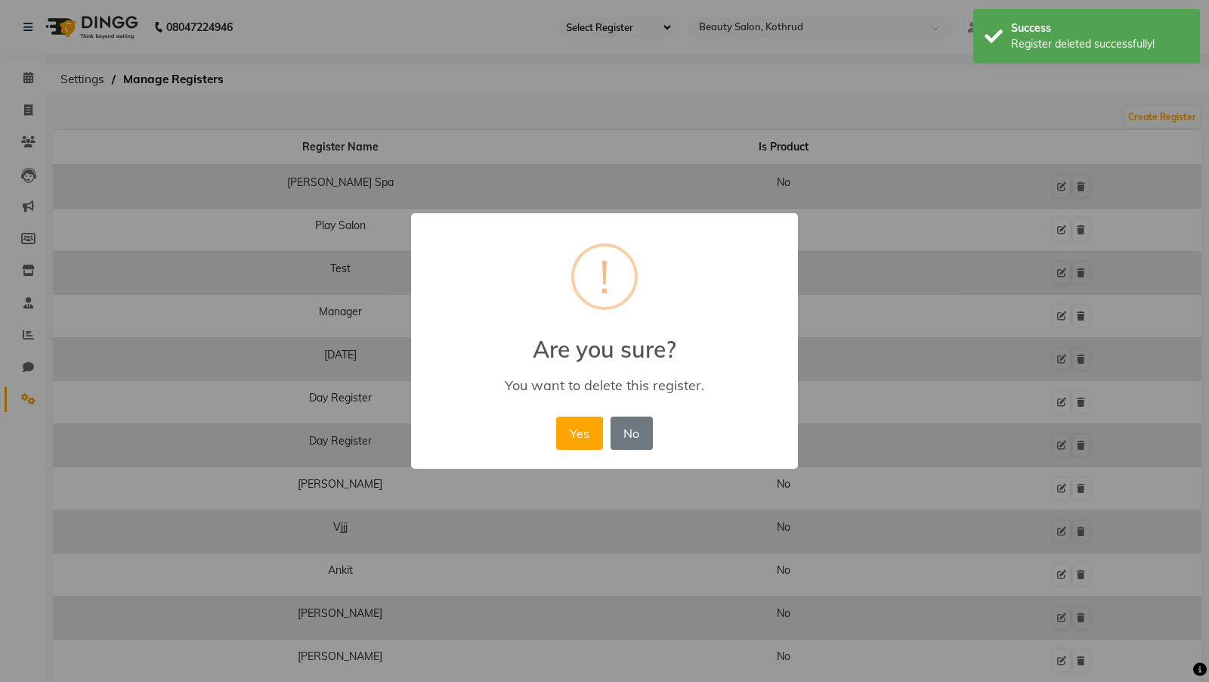
click at [556, 416] on button "Yes" at bounding box center [579, 432] width 46 height 33
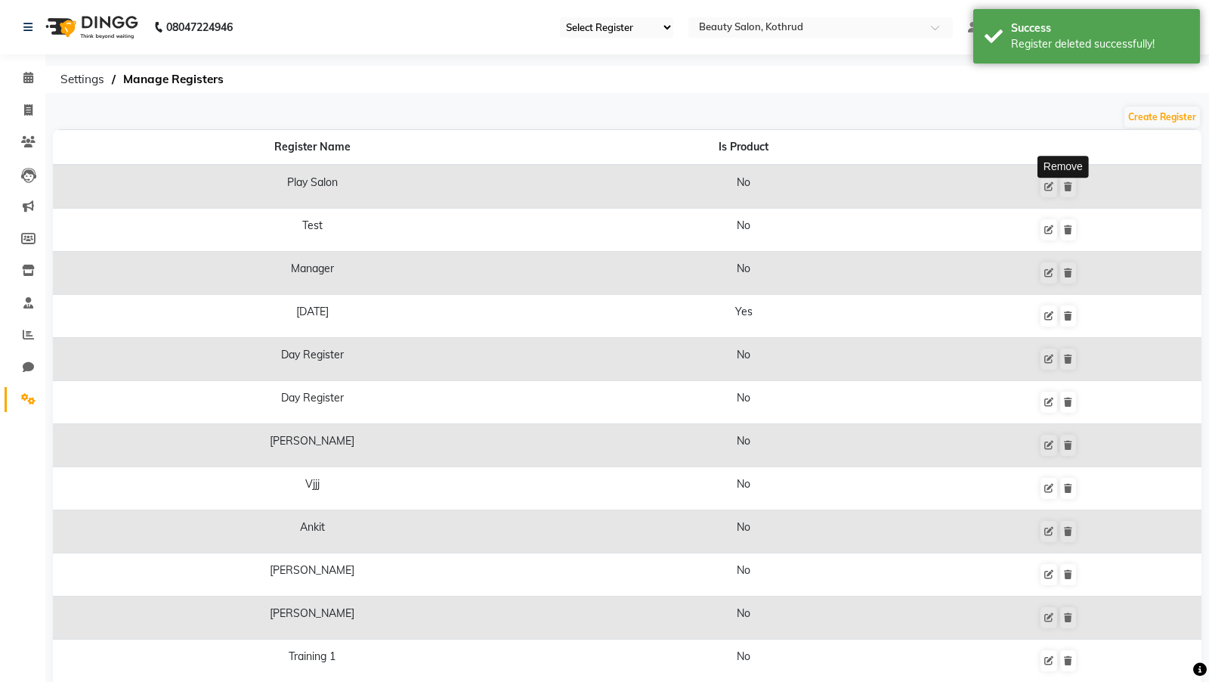
click at [1060, 176] on button at bounding box center [1068, 186] width 16 height 21
click at [1060, 184] on body "08047224946 Select Register Play Salon Test Manager Day Register Day Register M…" at bounding box center [604, 341] width 1209 height 682
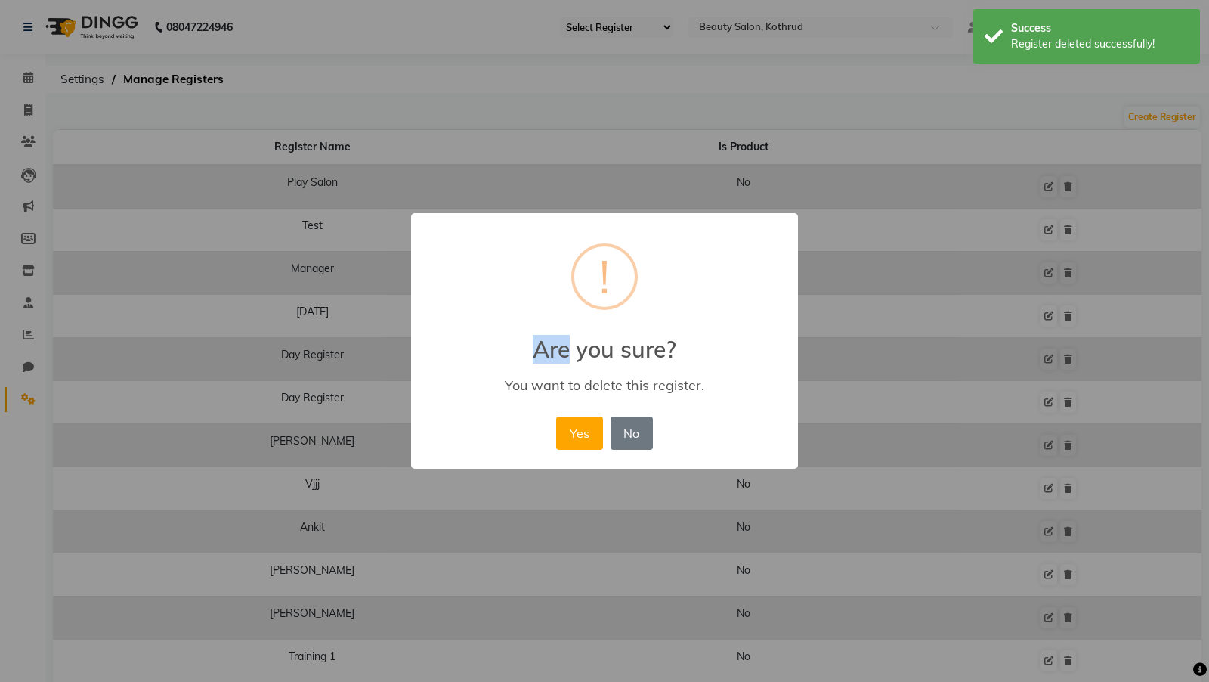
click at [1060, 184] on div "× ! Are you sure? You want to delete this register. Yes No No" at bounding box center [604, 341] width 1209 height 682
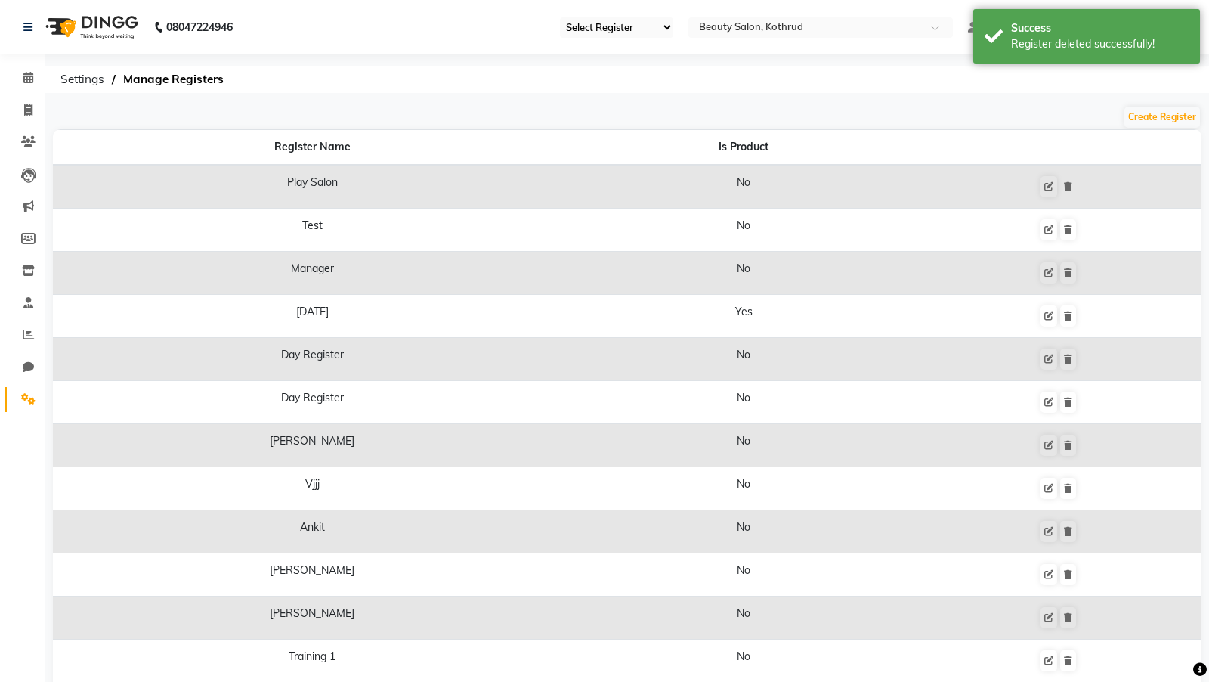
click at [1060, 176] on button at bounding box center [1068, 186] width 16 height 21
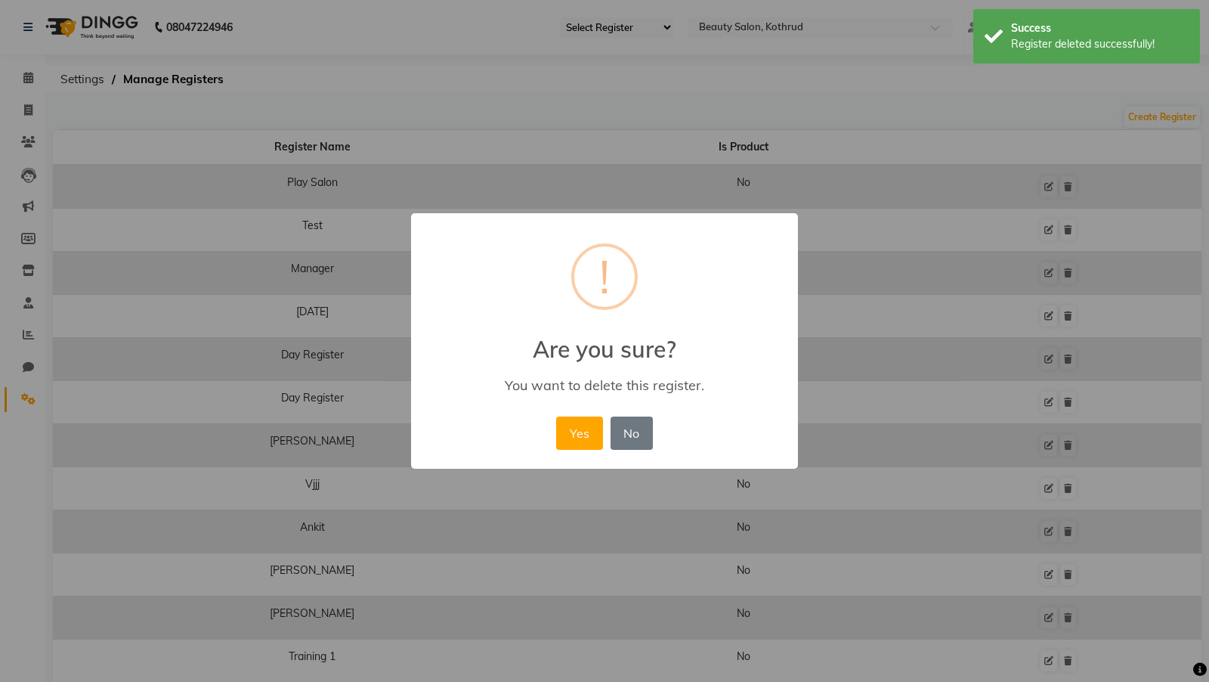
click at [1060, 184] on body "08047224946 Select Register Play Salon Test Manager Day Register Day Register M…" at bounding box center [604, 466] width 1209 height 933
click at [1060, 184] on div "× ! Are you sure? You want to delete this register. Yes No No" at bounding box center [604, 341] width 1209 height 682
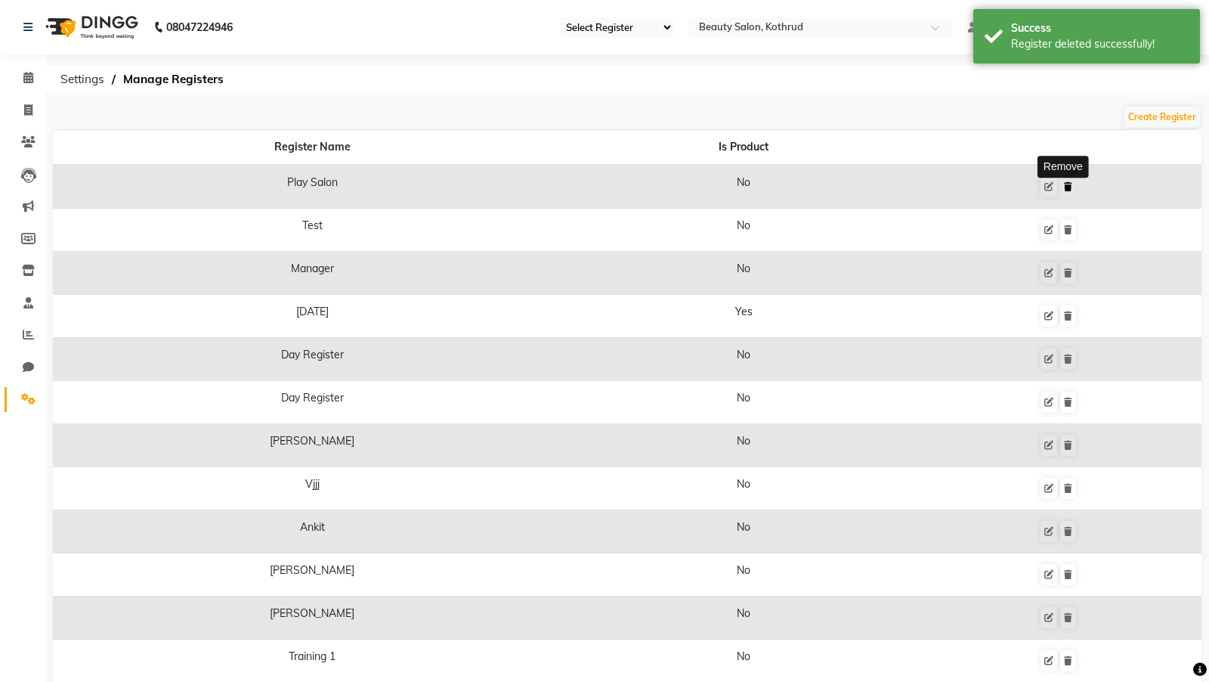
click at [1064, 184] on icon at bounding box center [1068, 186] width 8 height 9
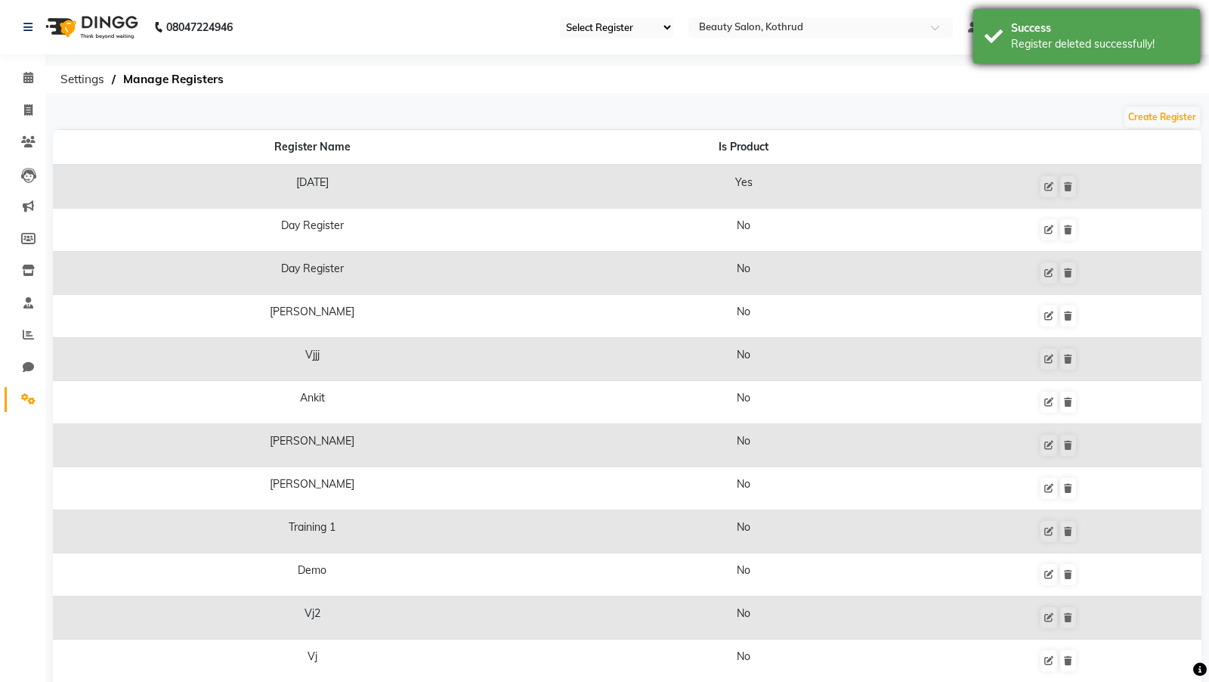
click at [1080, 9] on div "Success Register deleted successfully!" at bounding box center [1086, 36] width 227 height 54
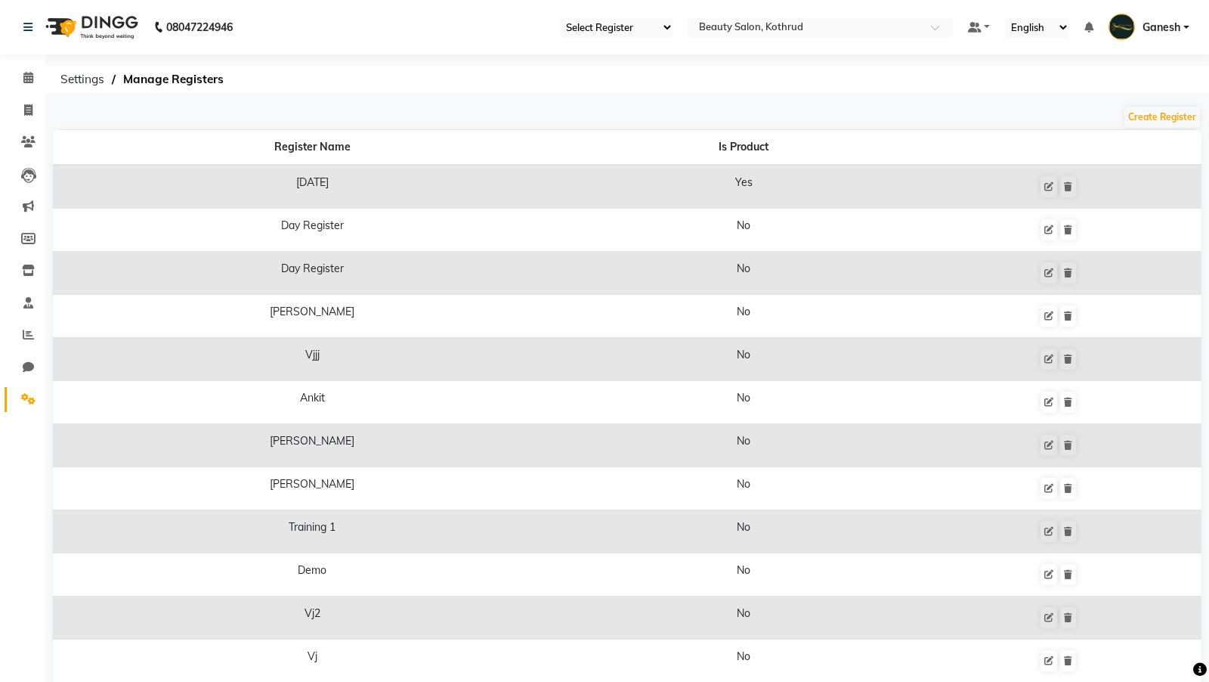
click at [605, 15] on nav "08047224946 Select Register Day Register Day Register Maaz Vjjj Ankit Sawan Sai…" at bounding box center [604, 27] width 1209 height 54
click at [602, 26] on select "Select Register Day Register Day Register Maaz Vjjj Ankit Sawan Saini Divyani T…" at bounding box center [616, 27] width 113 height 20
click at [1066, 231] on icon at bounding box center [1068, 229] width 8 height 9
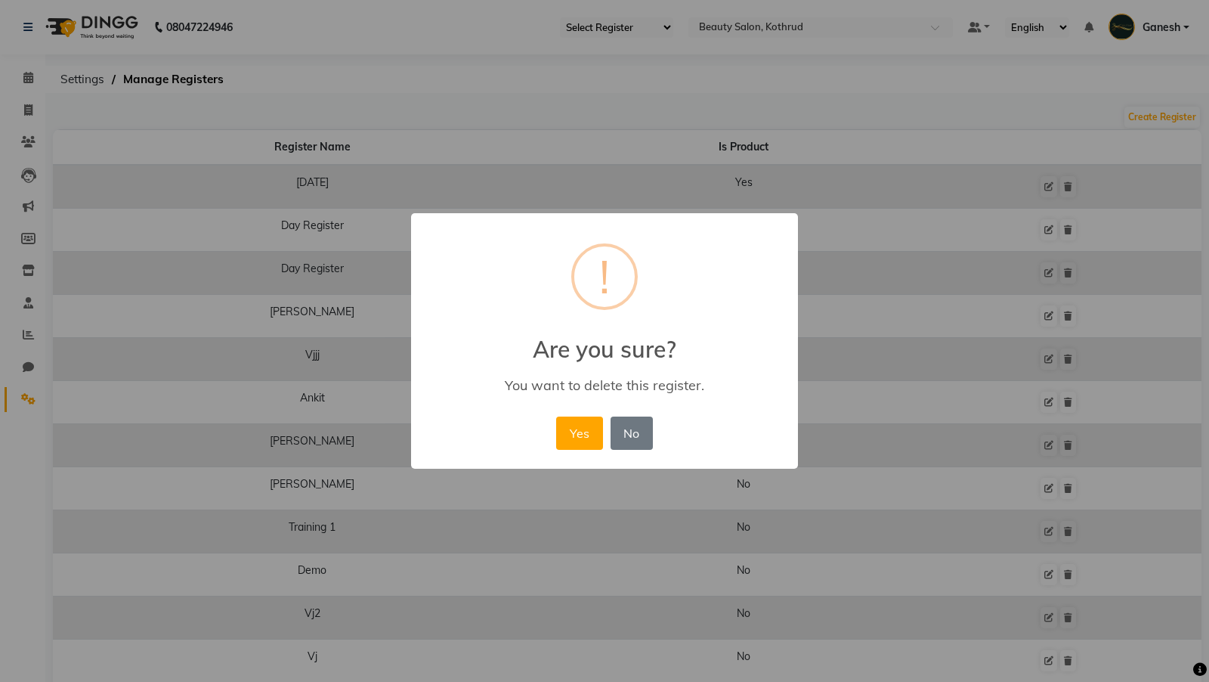
click at [556, 416] on button "Yes" at bounding box center [579, 432] width 46 height 33
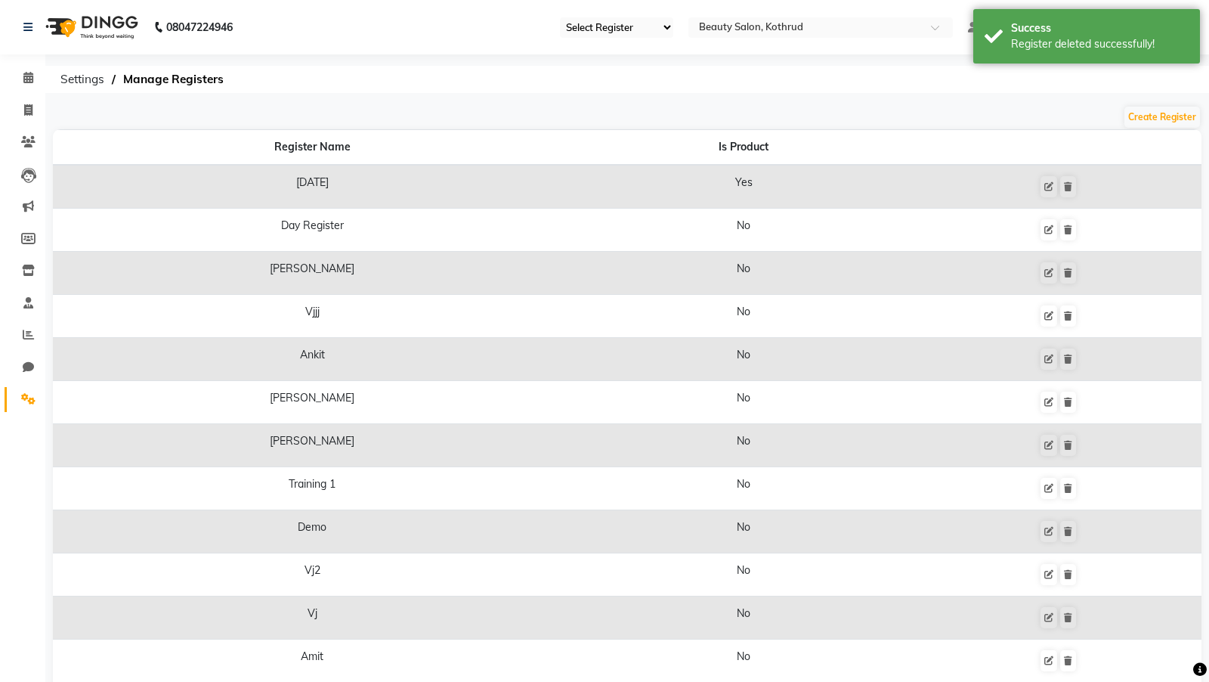
click at [596, 18] on select "Select Register Day Register Maaz Vjjj Ankit Sawan Saini Divyani Training 1 Dem…" at bounding box center [616, 27] width 113 height 20
select select "84"
click at [1136, 47] on div "Register deleted successfully!" at bounding box center [1100, 44] width 178 height 16
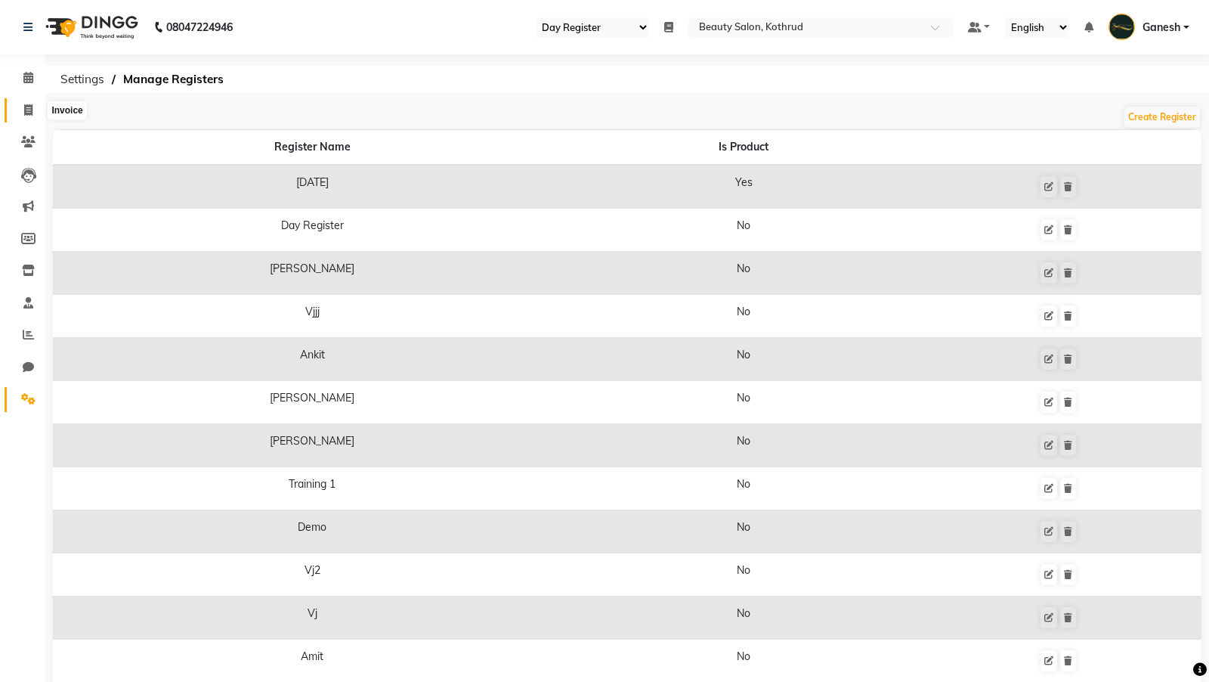
click at [28, 110] on icon at bounding box center [28, 109] width 8 height 11
select select "278"
select select "service"
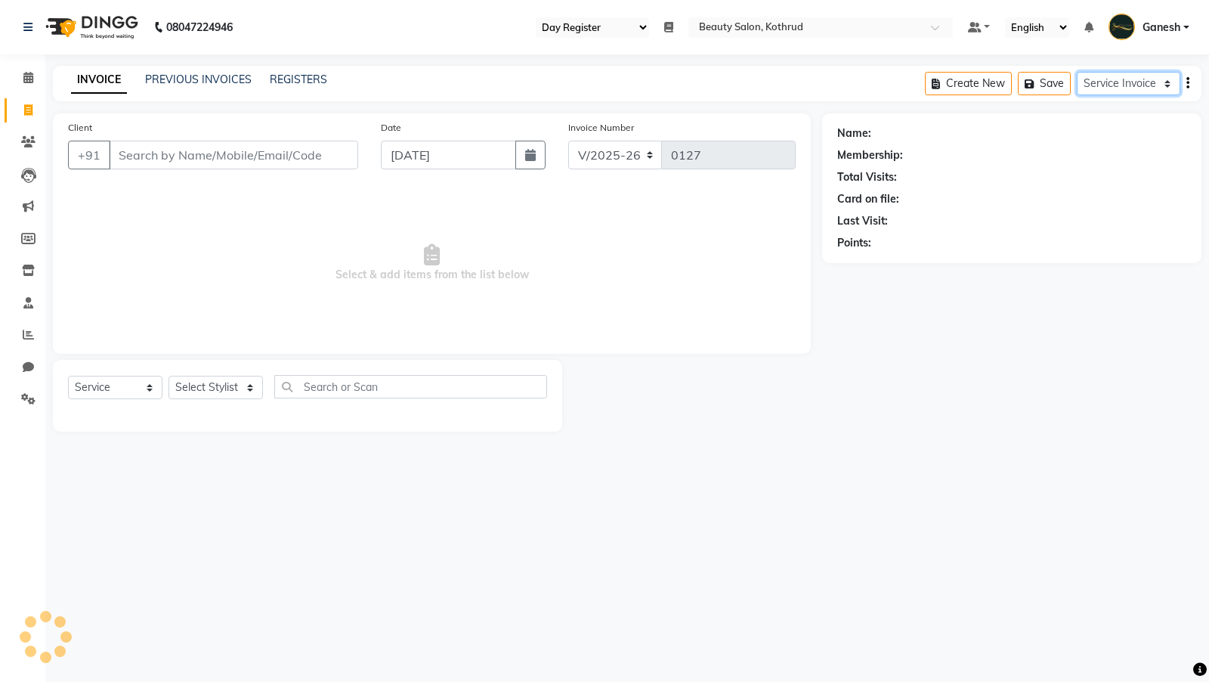
click at [1120, 76] on select "Service Invoice Product Invoice" at bounding box center [1129, 83] width 104 height 23
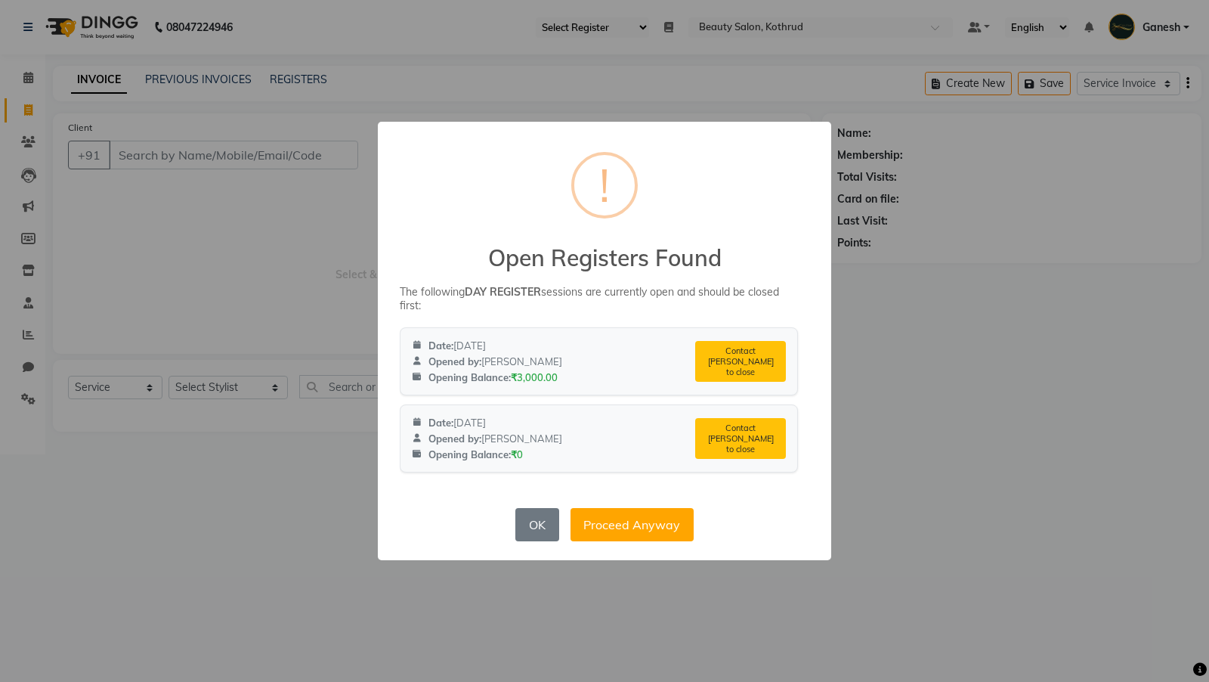
click at [1103, 113] on div "× ! Open Registers Found The following DAY REGISTER sessions are currently open…" at bounding box center [604, 341] width 1209 height 682
click at [611, 531] on button "Proceed Anyway" at bounding box center [632, 524] width 123 height 33
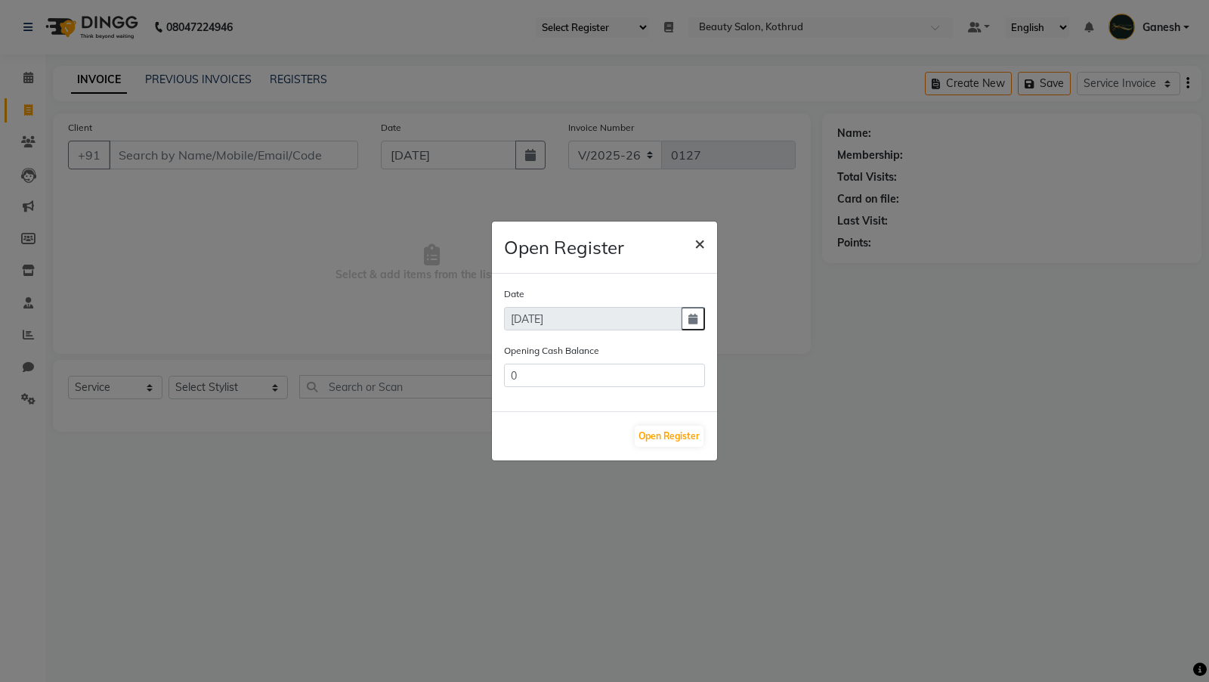
click at [703, 237] on span "×" at bounding box center [700, 242] width 11 height 23
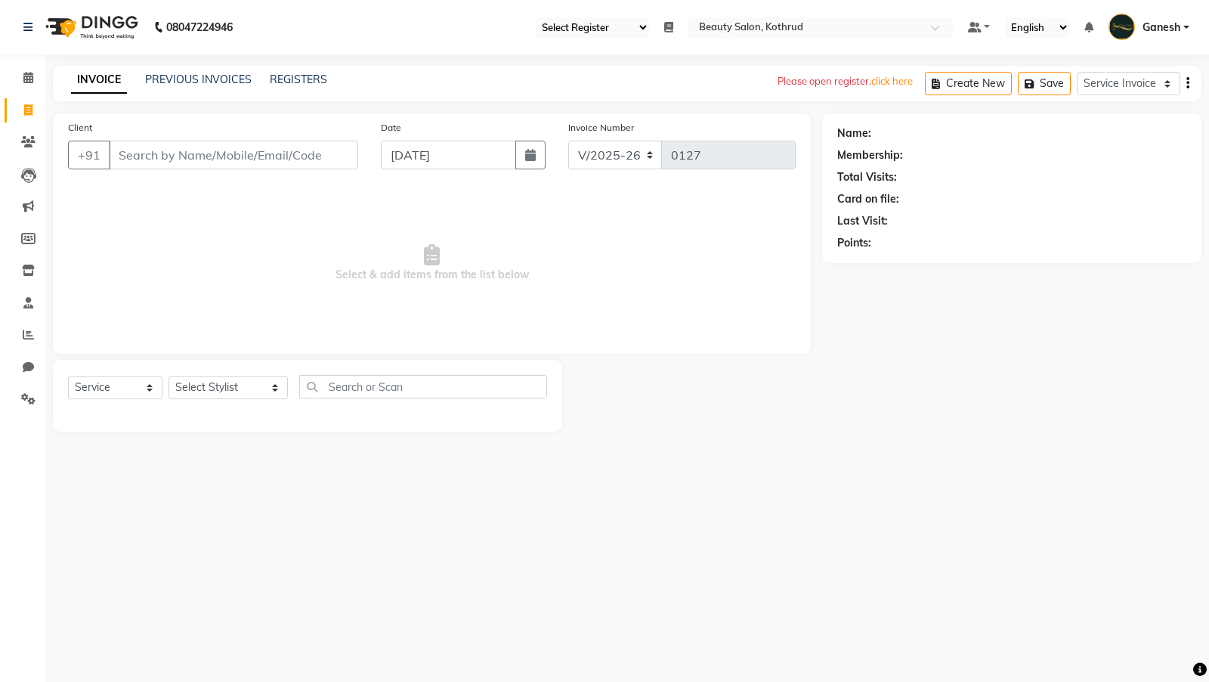
click at [633, 27] on select "Select Register Day Register Maaz Vjjj Ankit Sawan Saini Divyani Training 1 Dem…" at bounding box center [592, 27] width 113 height 20
select select "53"
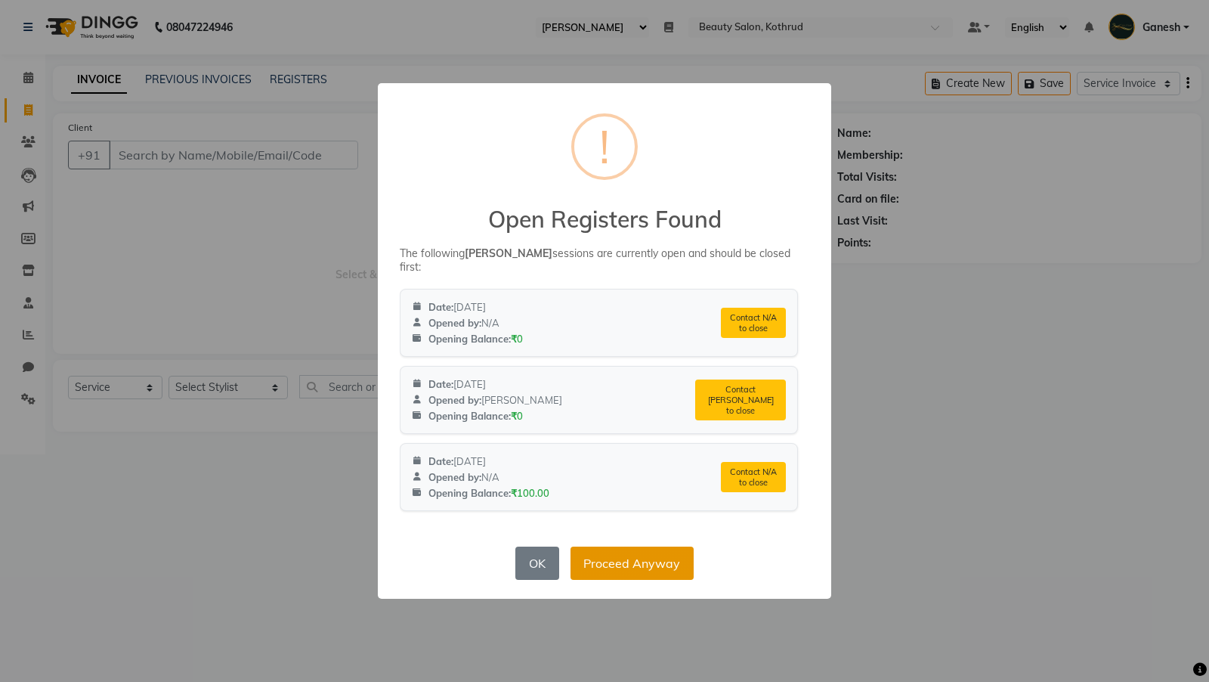
click at [596, 566] on button "Proceed Anyway" at bounding box center [632, 562] width 123 height 33
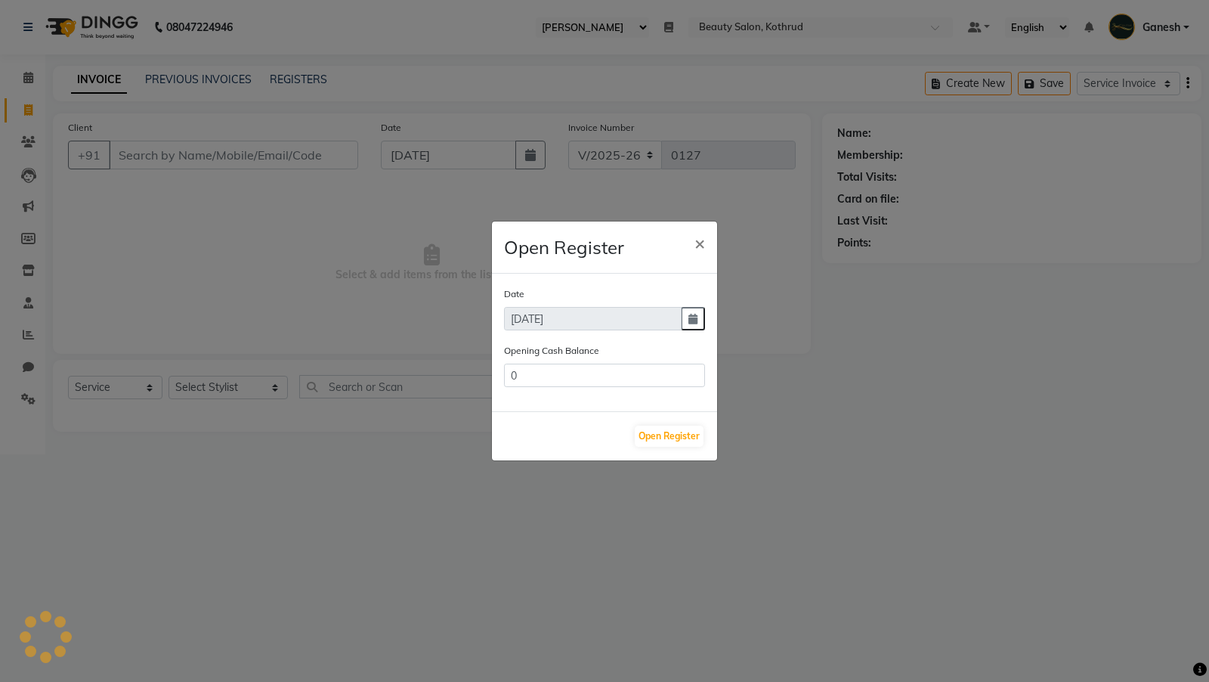
type input "100"
click at [701, 237] on span "×" at bounding box center [700, 242] width 11 height 23
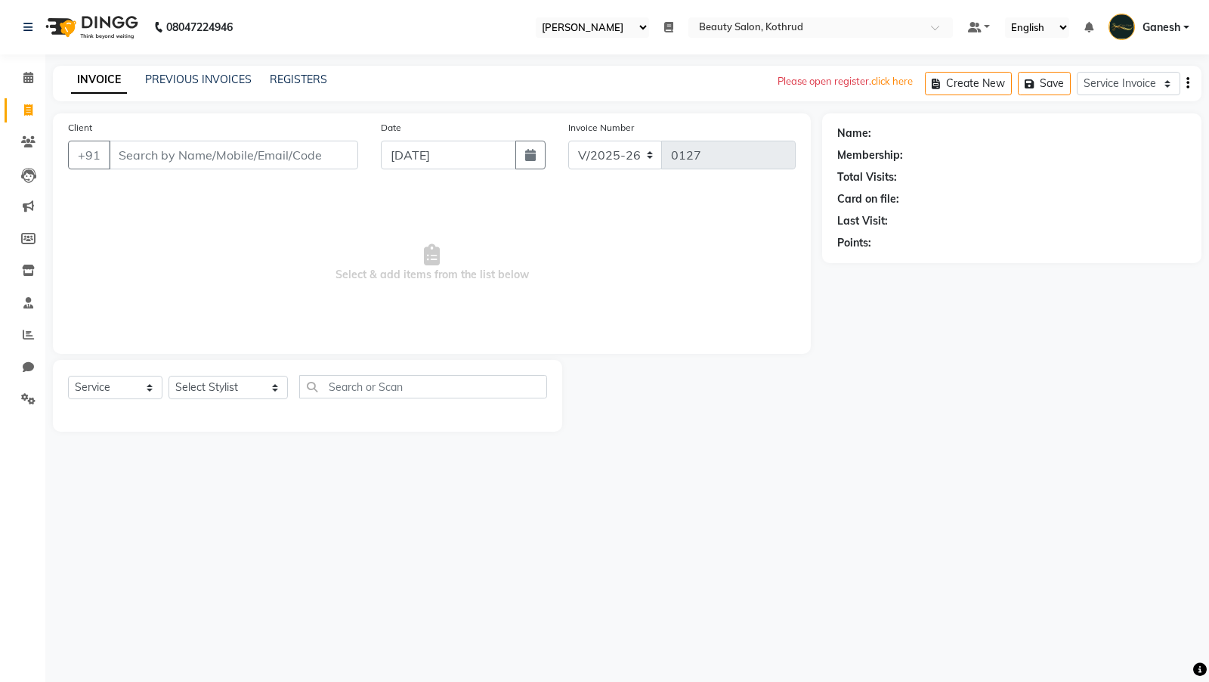
click at [611, 29] on select "Select Register Day Register Maaz Vjjj Ankit Sawan Saini Divyani Training 1 Dem…" at bounding box center [592, 27] width 113 height 20
select select "24"
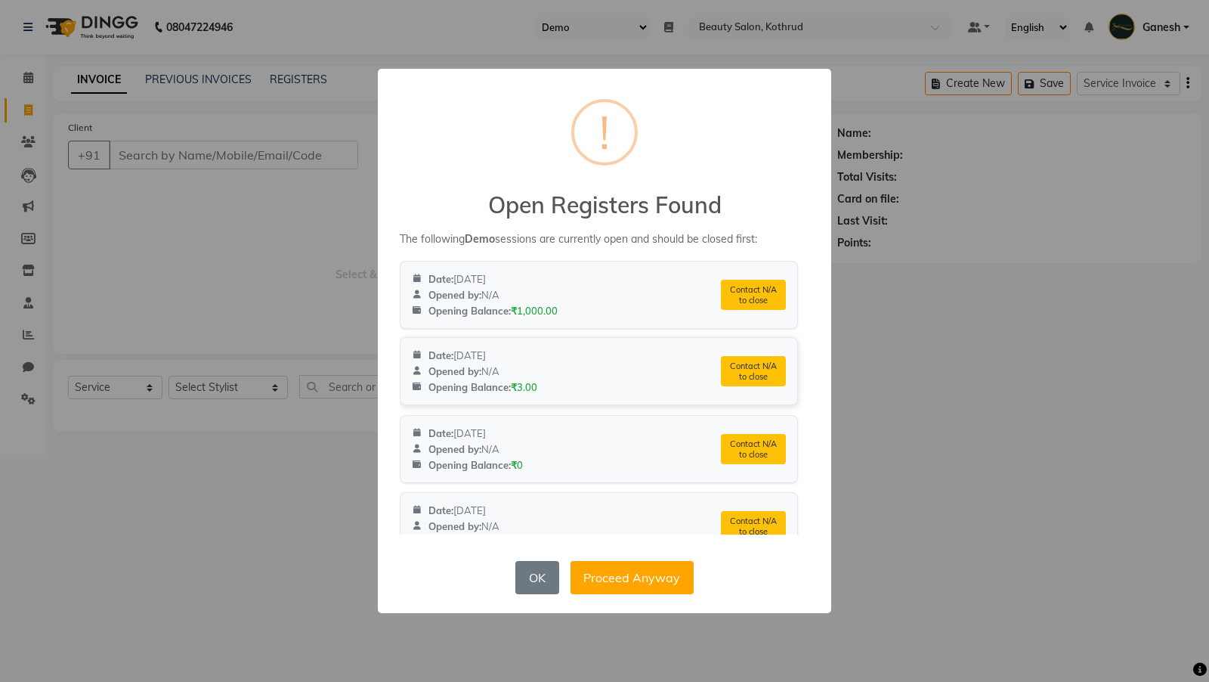
drag, startPoint x: 725, startPoint y: 289, endPoint x: 775, endPoint y: 386, distance: 109.9
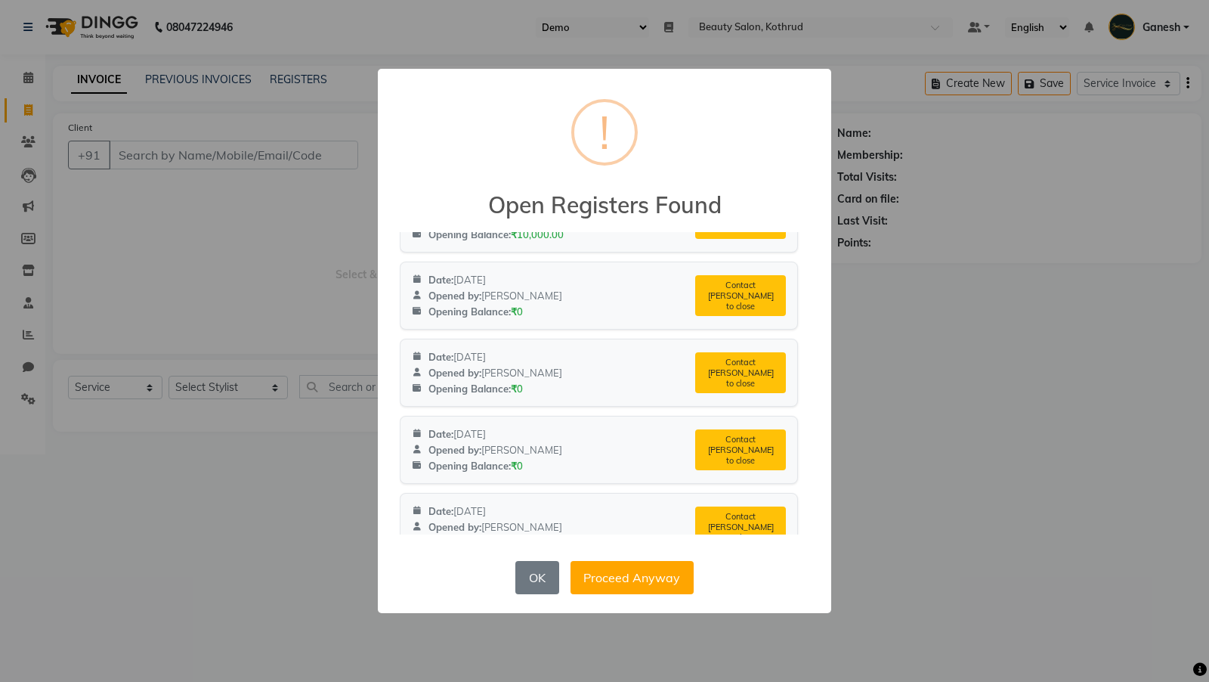
scroll to position [972, 0]
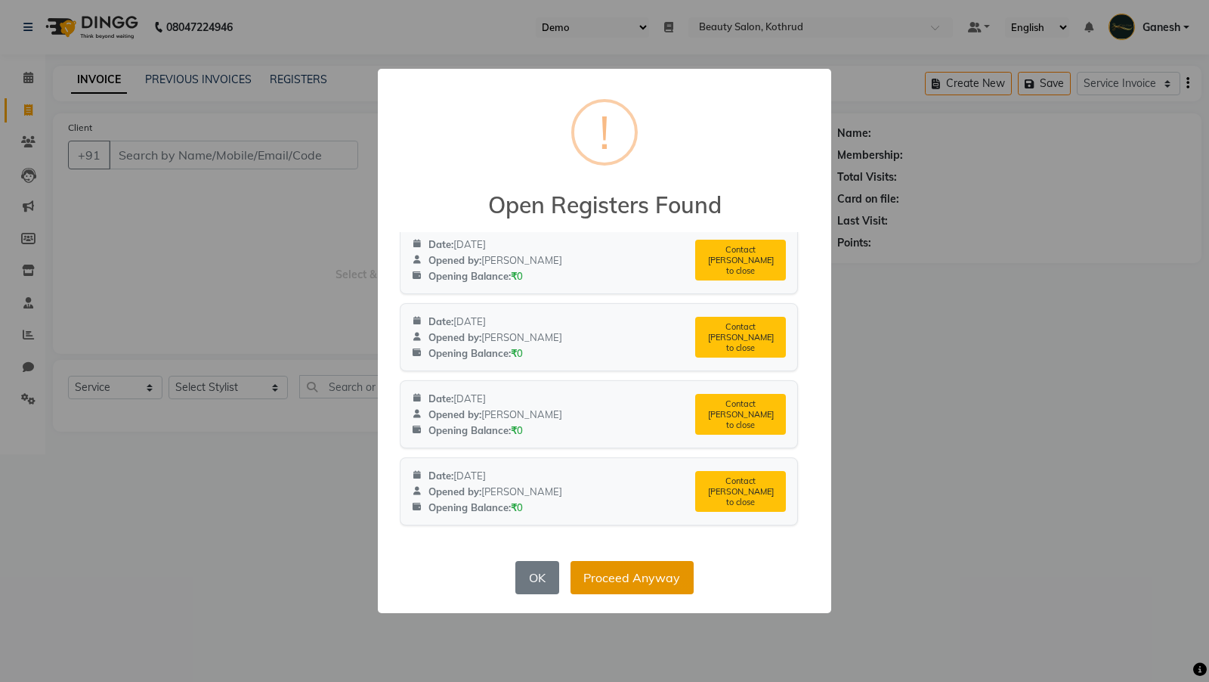
click at [595, 578] on button "Proceed Anyway" at bounding box center [632, 577] width 123 height 33
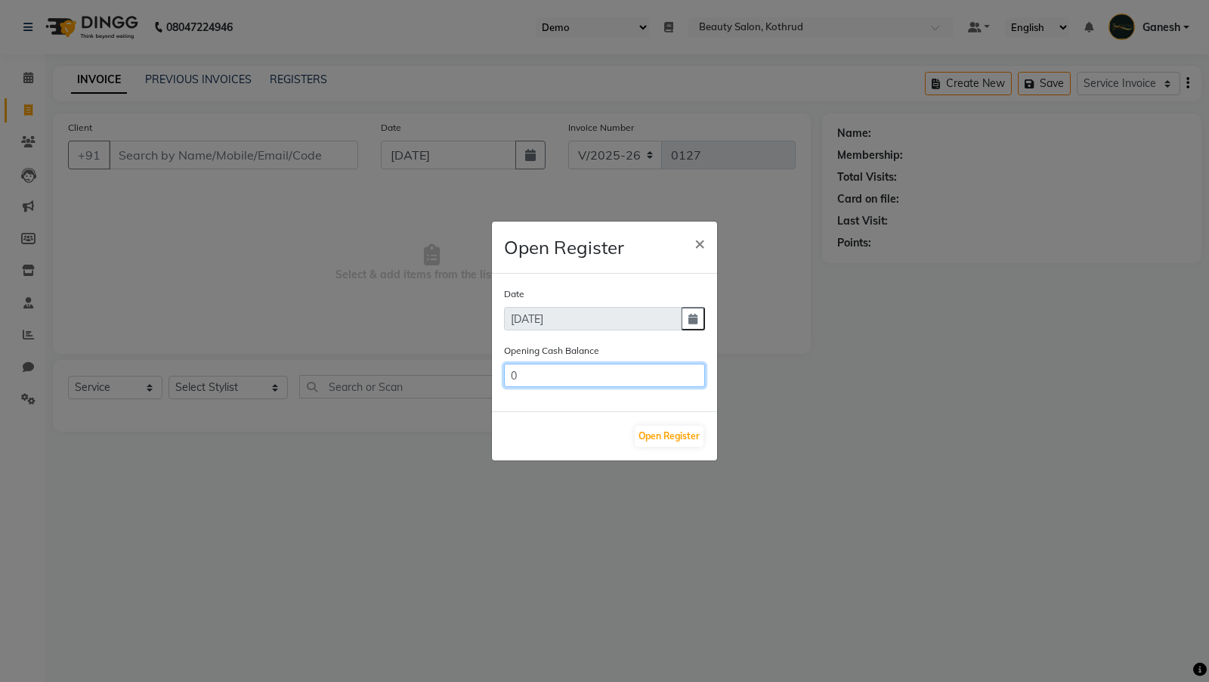
drag, startPoint x: 577, startPoint y: 379, endPoint x: 503, endPoint y: 377, distance: 74.1
click at [504, 377] on input "0" at bounding box center [604, 375] width 201 height 23
type input "1000"
drag, startPoint x: 667, startPoint y: 421, endPoint x: 663, endPoint y: 436, distance: 15.6
click at [663, 436] on div "Open Register" at bounding box center [604, 435] width 225 height 49
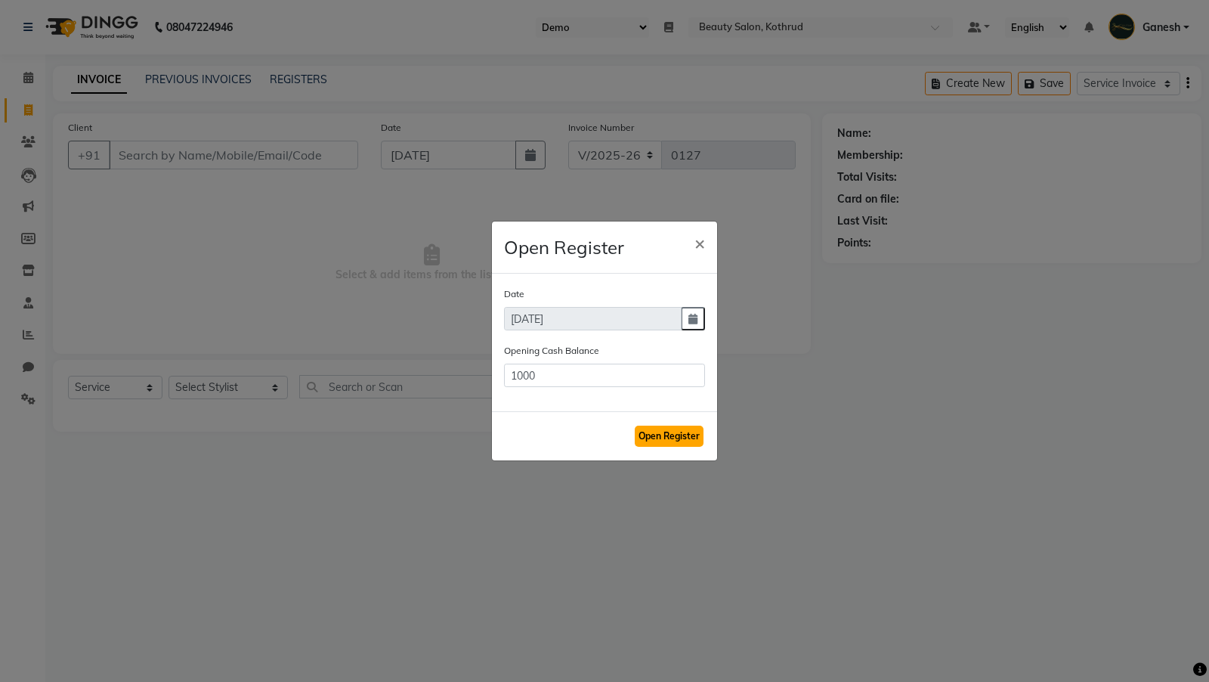
click at [663, 436] on button "Open Register" at bounding box center [669, 435] width 69 height 21
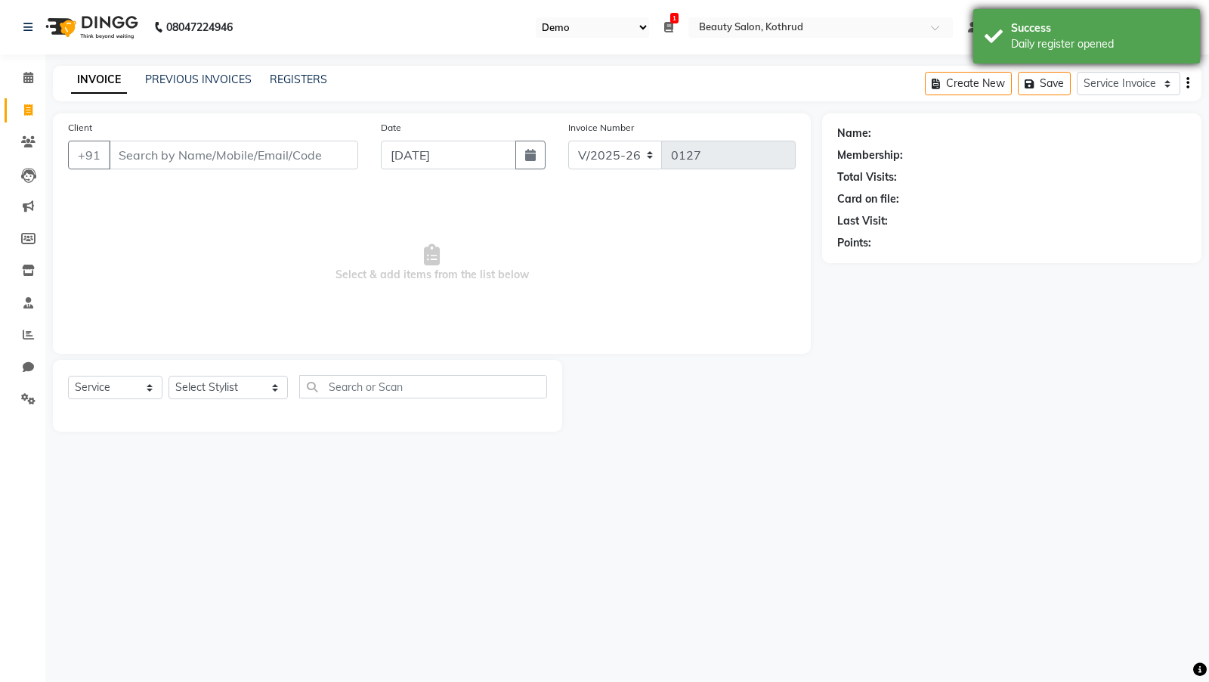
click at [1114, 61] on div "Success Daily register opened" at bounding box center [1086, 36] width 227 height 54
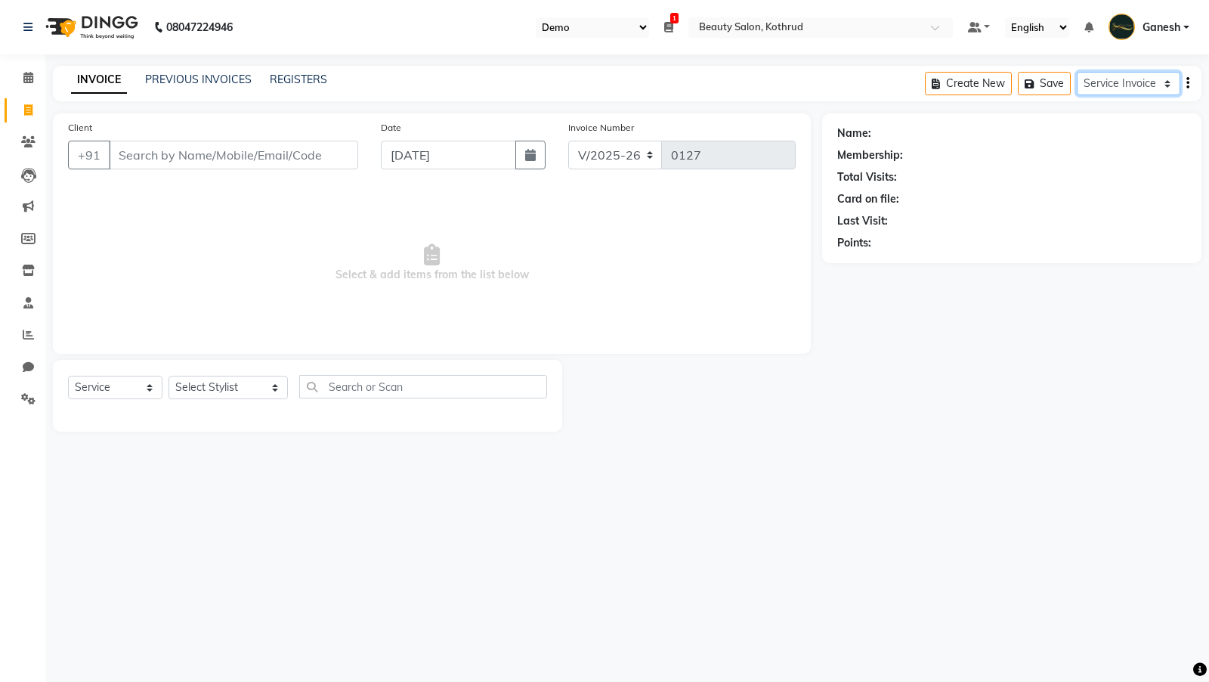
click at [1111, 75] on select "Service Invoice Product Invoice" at bounding box center [1129, 83] width 104 height 23
select select "product"
select select
type input "0007"
select select "7977"
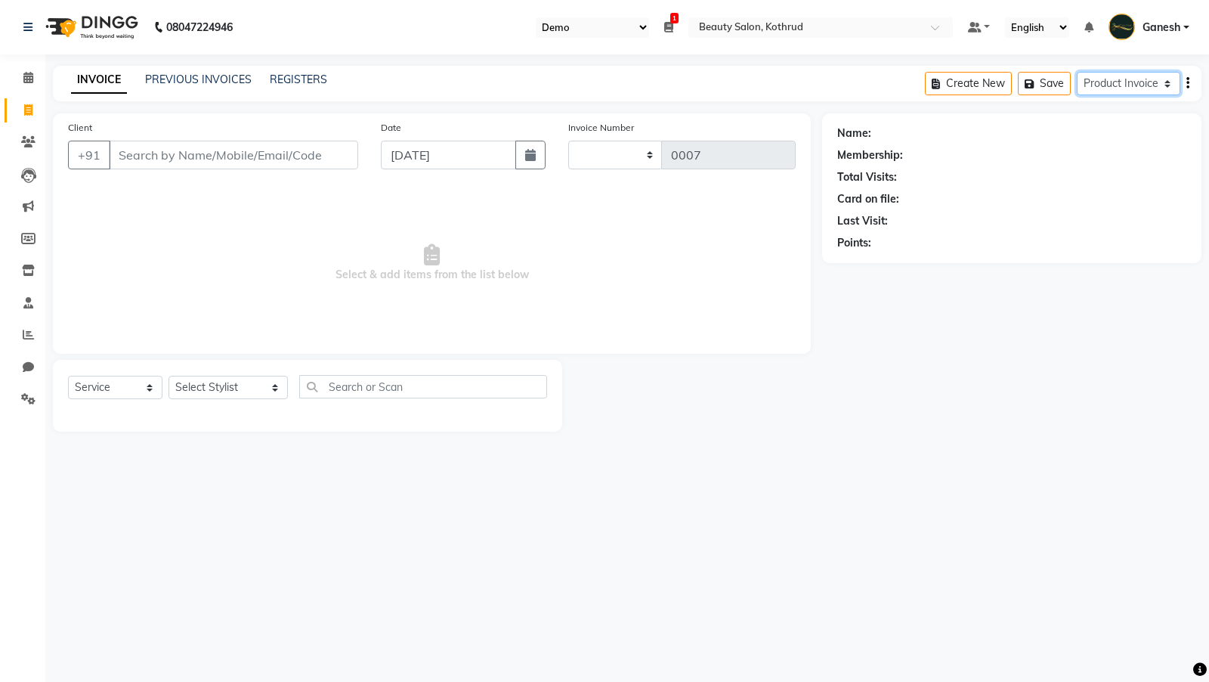
select select "product"
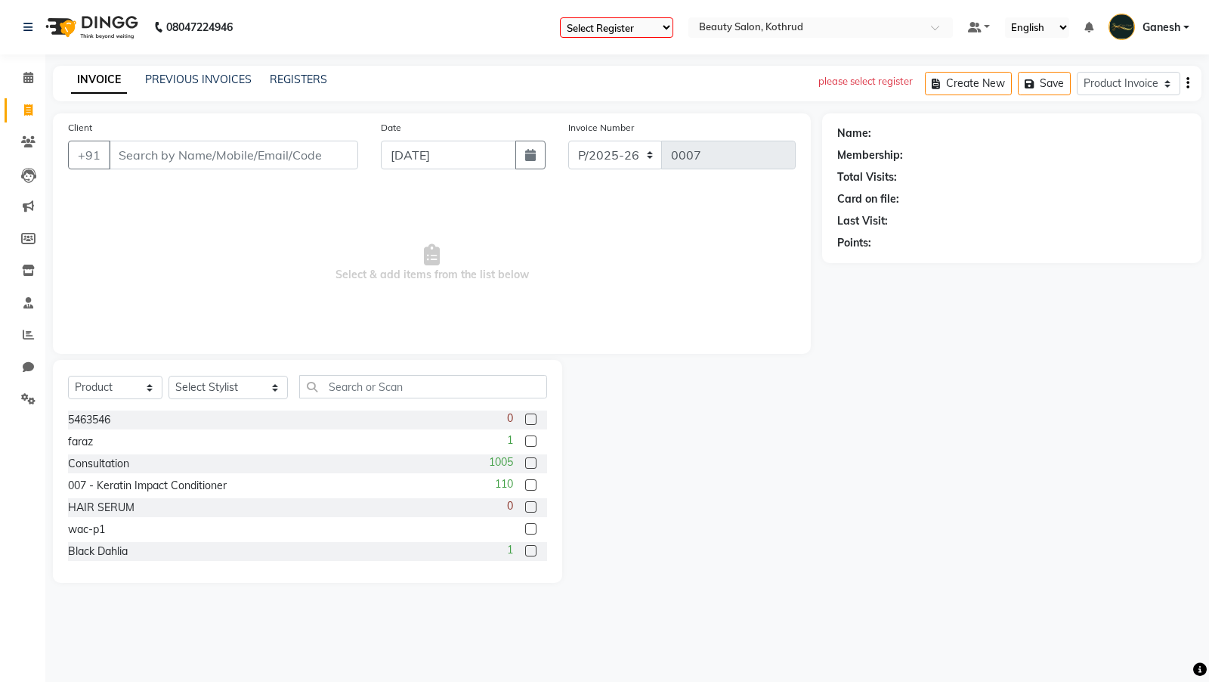
click at [610, 36] on select "Select Register Ashvin" at bounding box center [616, 27] width 113 height 20
select select "86"
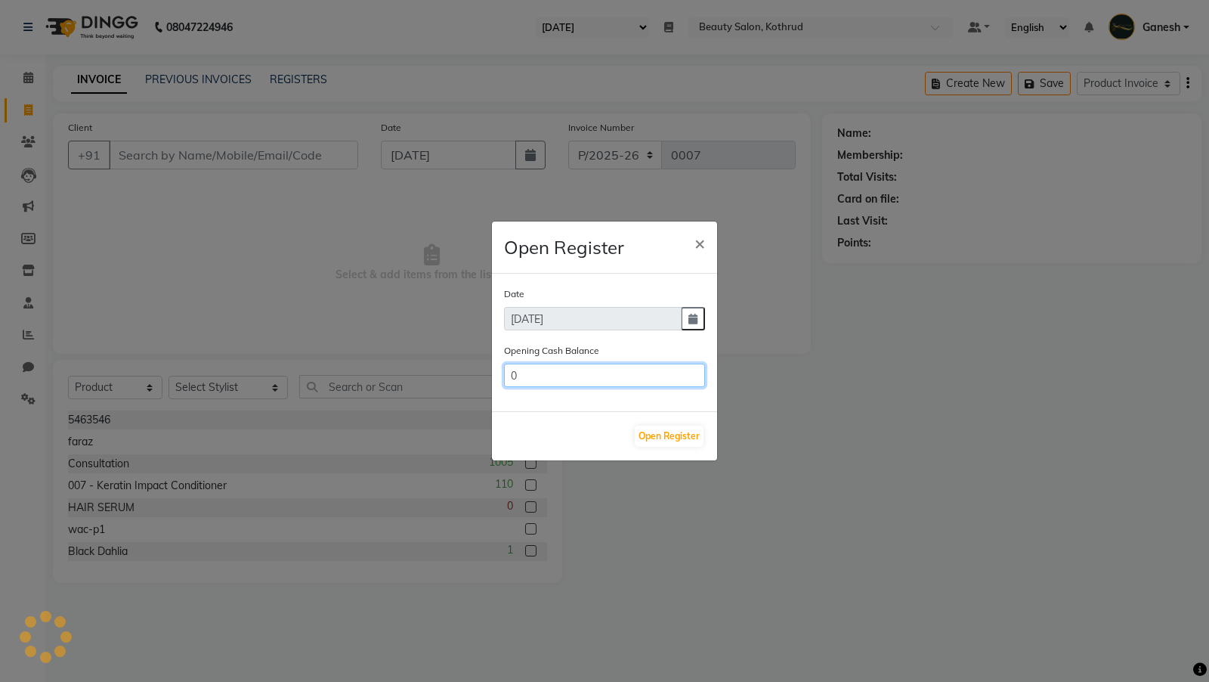
drag, startPoint x: 511, startPoint y: 373, endPoint x: 515, endPoint y: 401, distance: 28.2
click at [511, 375] on input "0" at bounding box center [604, 375] width 201 height 23
type input "200"
click at [642, 447] on div "Open Register" at bounding box center [604, 435] width 225 height 49
click at [650, 436] on button "Open Register" at bounding box center [669, 435] width 69 height 21
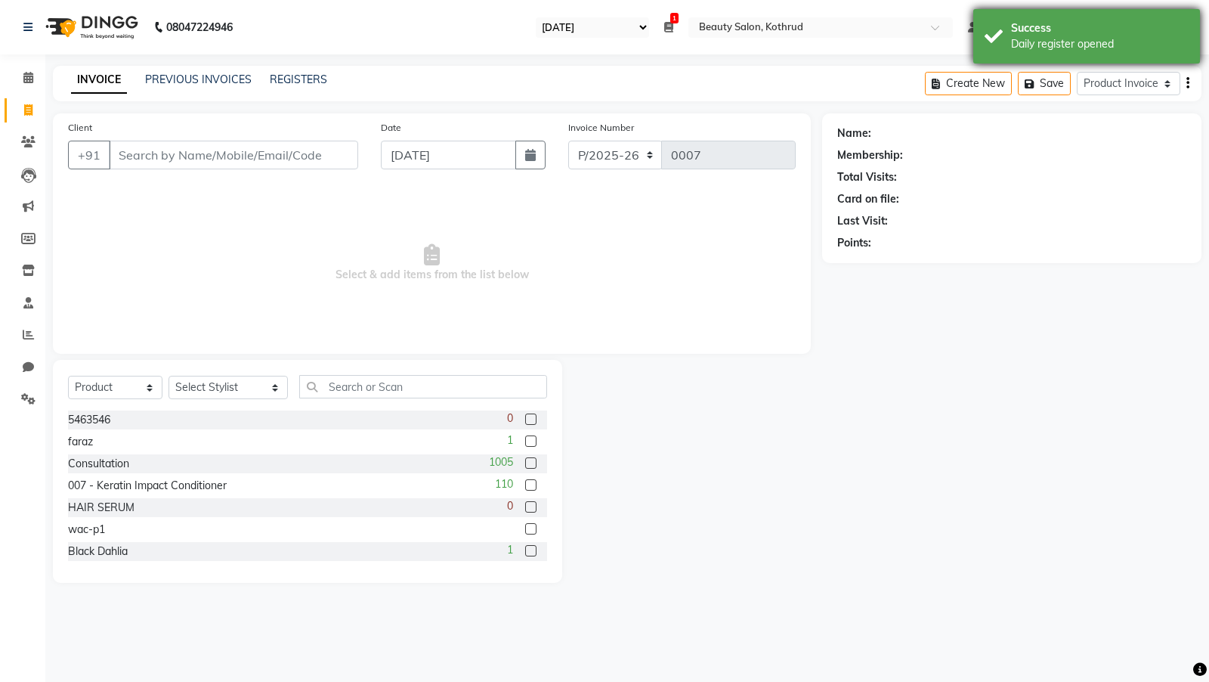
click at [1084, 36] on div "Success" at bounding box center [1100, 28] width 178 height 16
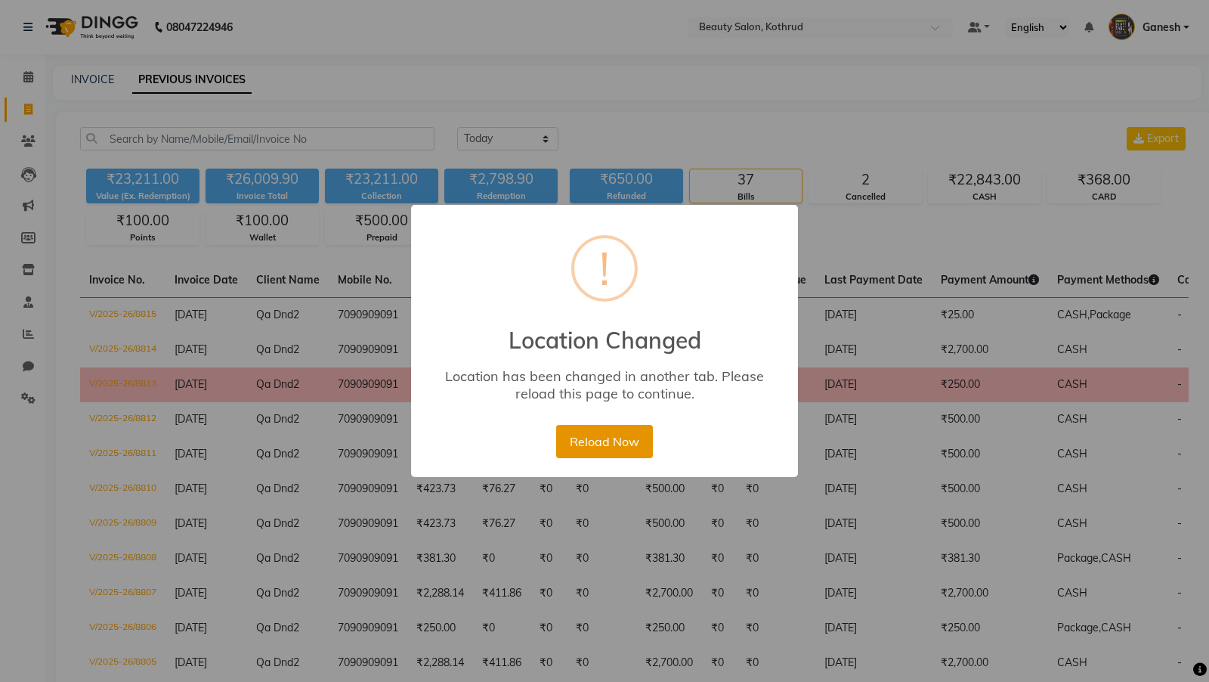
drag, startPoint x: 592, startPoint y: 450, endPoint x: 586, endPoint y: 429, distance: 22.7
click at [591, 440] on button "Reload Now" at bounding box center [604, 441] width 96 height 33
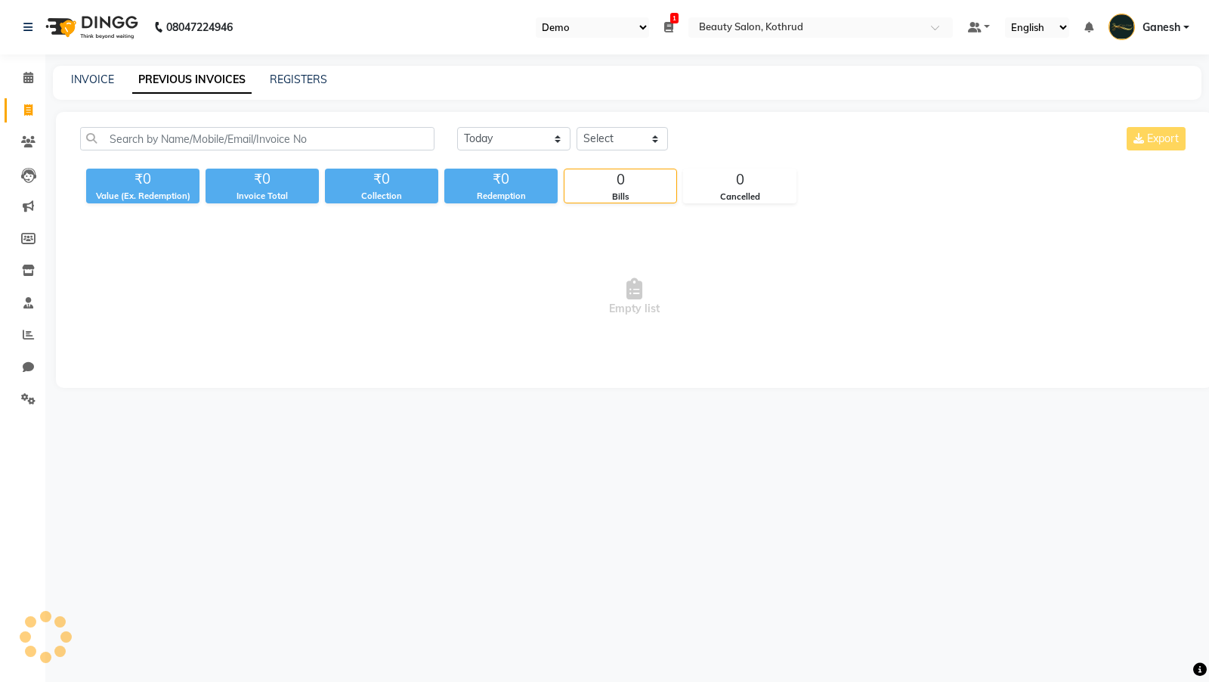
select select "24"
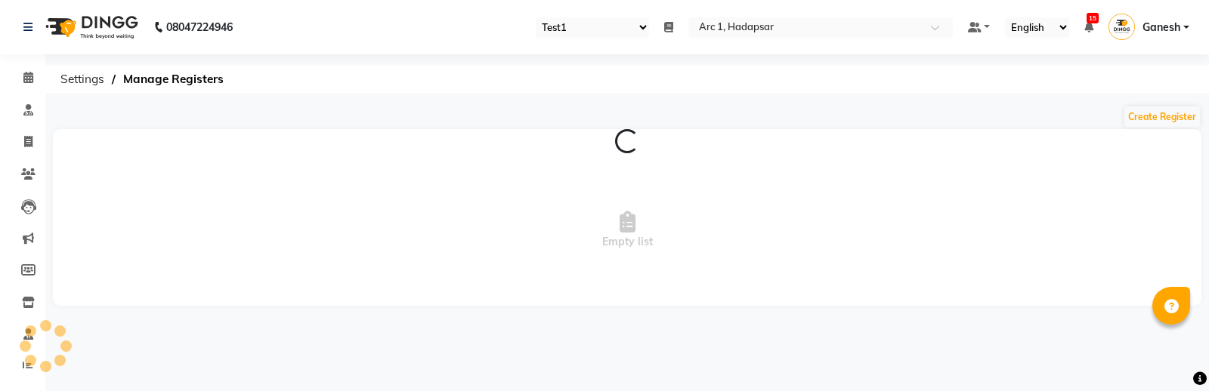
select select "80"
